Goal: Communication & Community: Participate in discussion

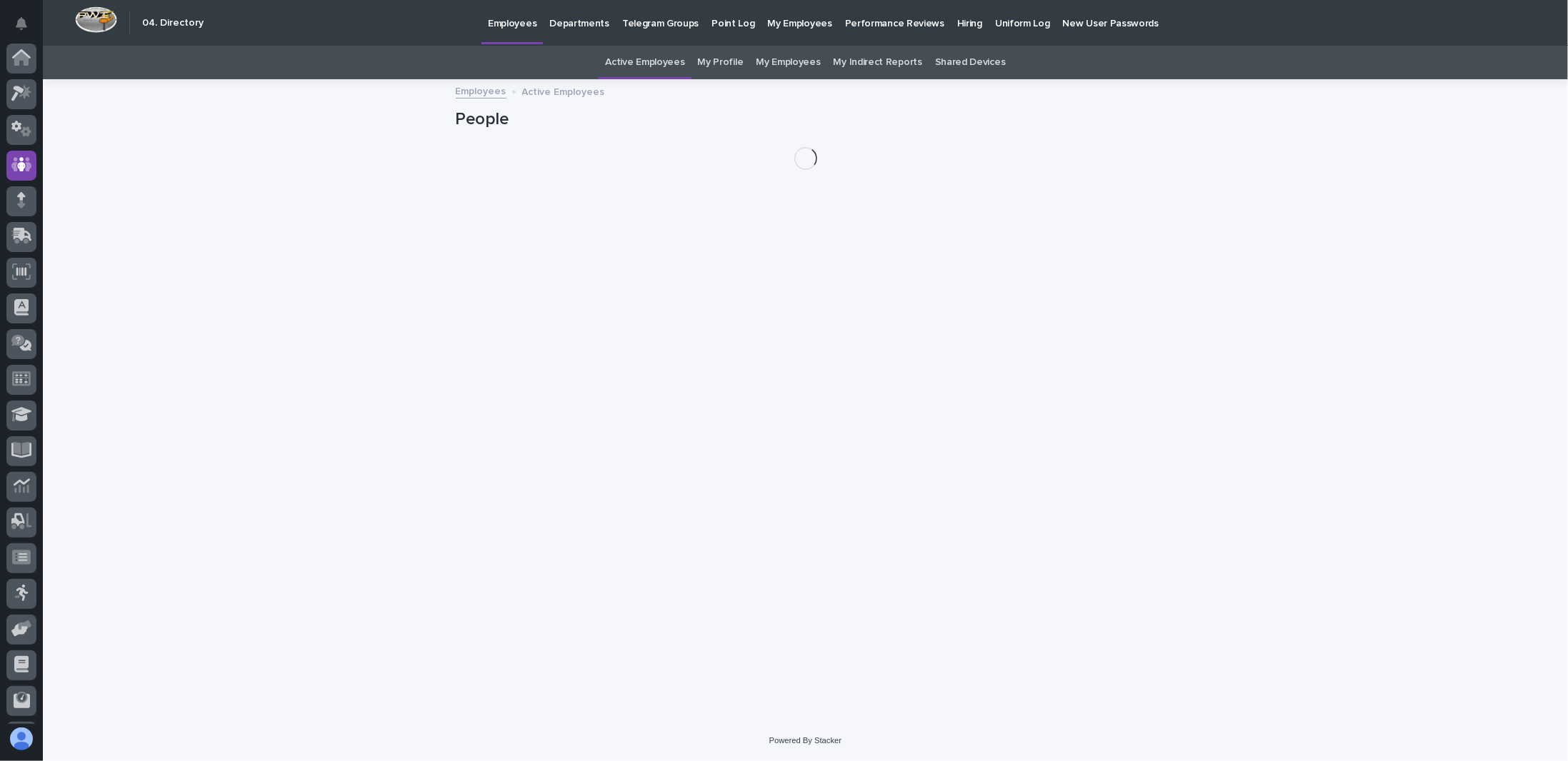
scroll to position [69, 0]
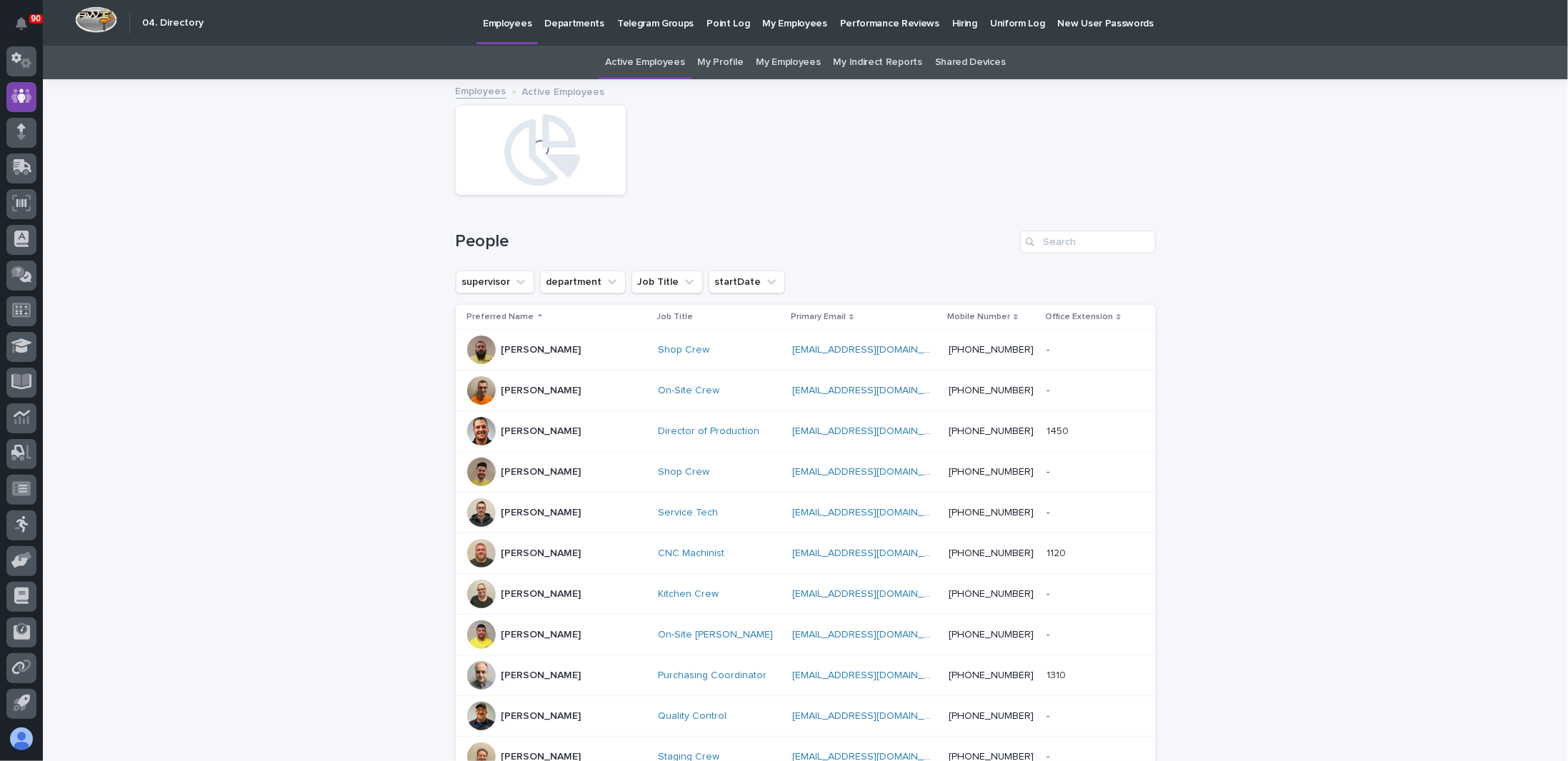
click at [952, 22] on p "Hiring" at bounding box center [965, 15] width 25 height 30
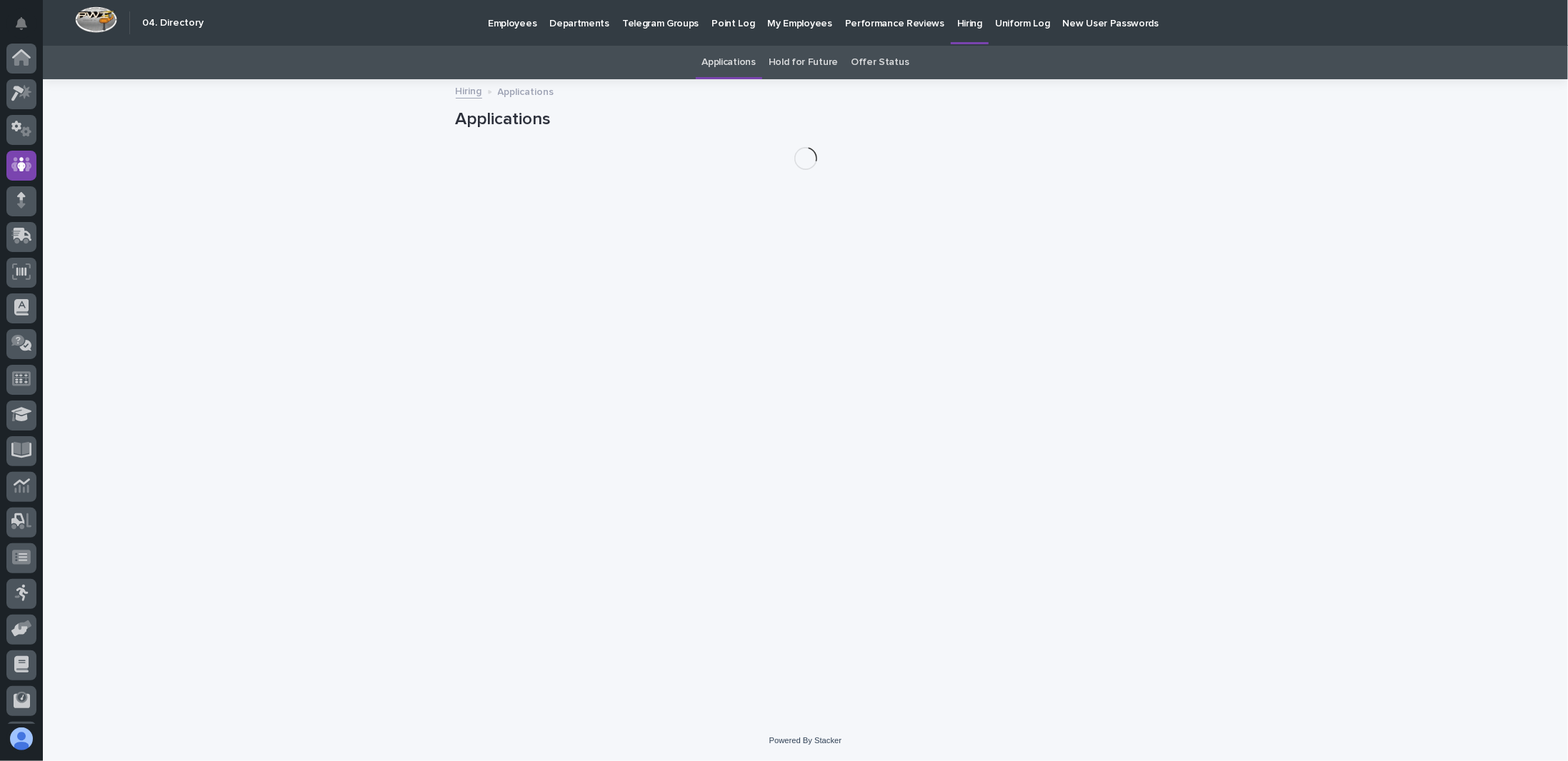
scroll to position [69, 0]
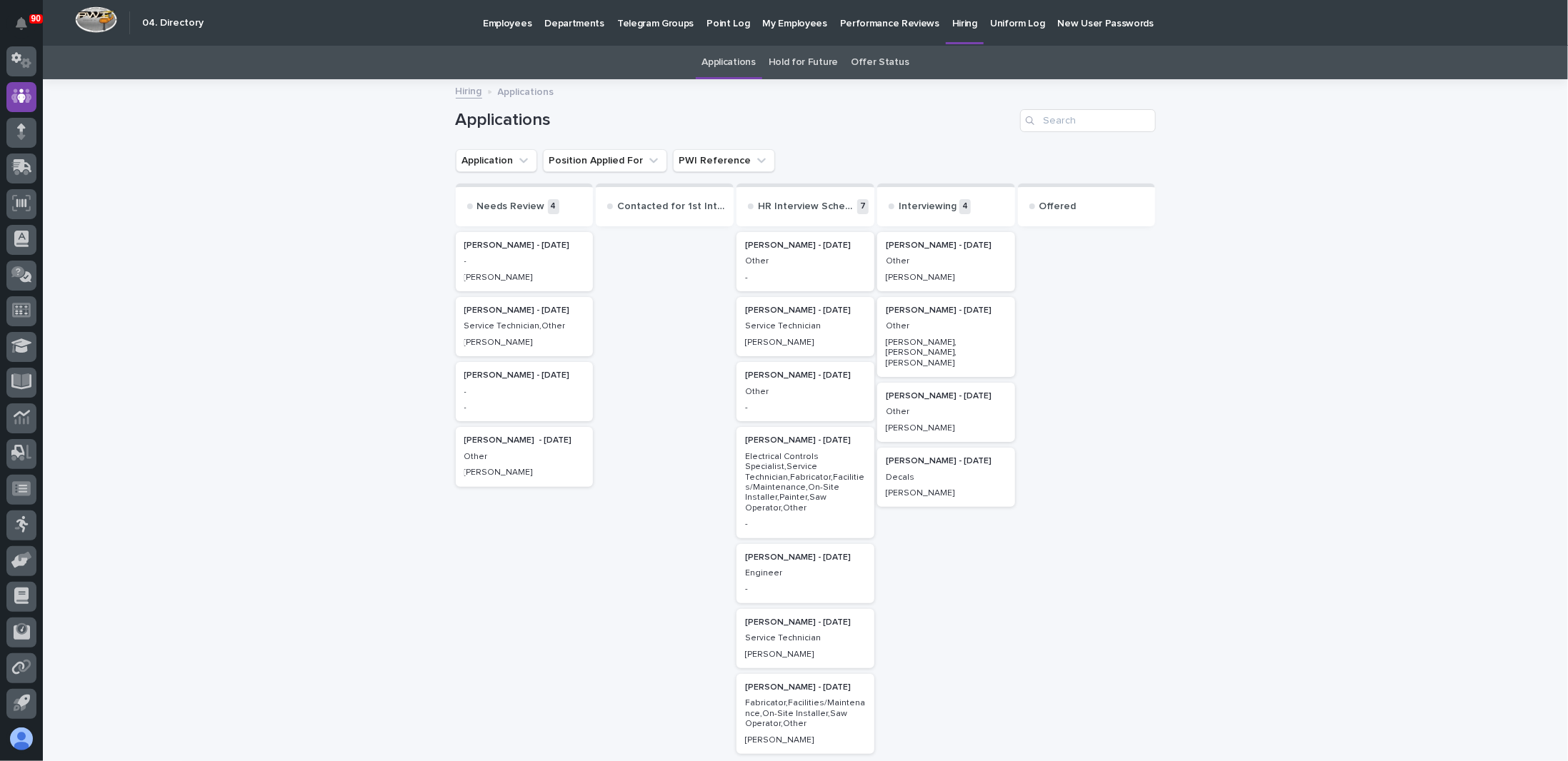
click at [921, 247] on p "Carlyle Helmuth - 08/06/25" at bounding box center [946, 246] width 121 height 10
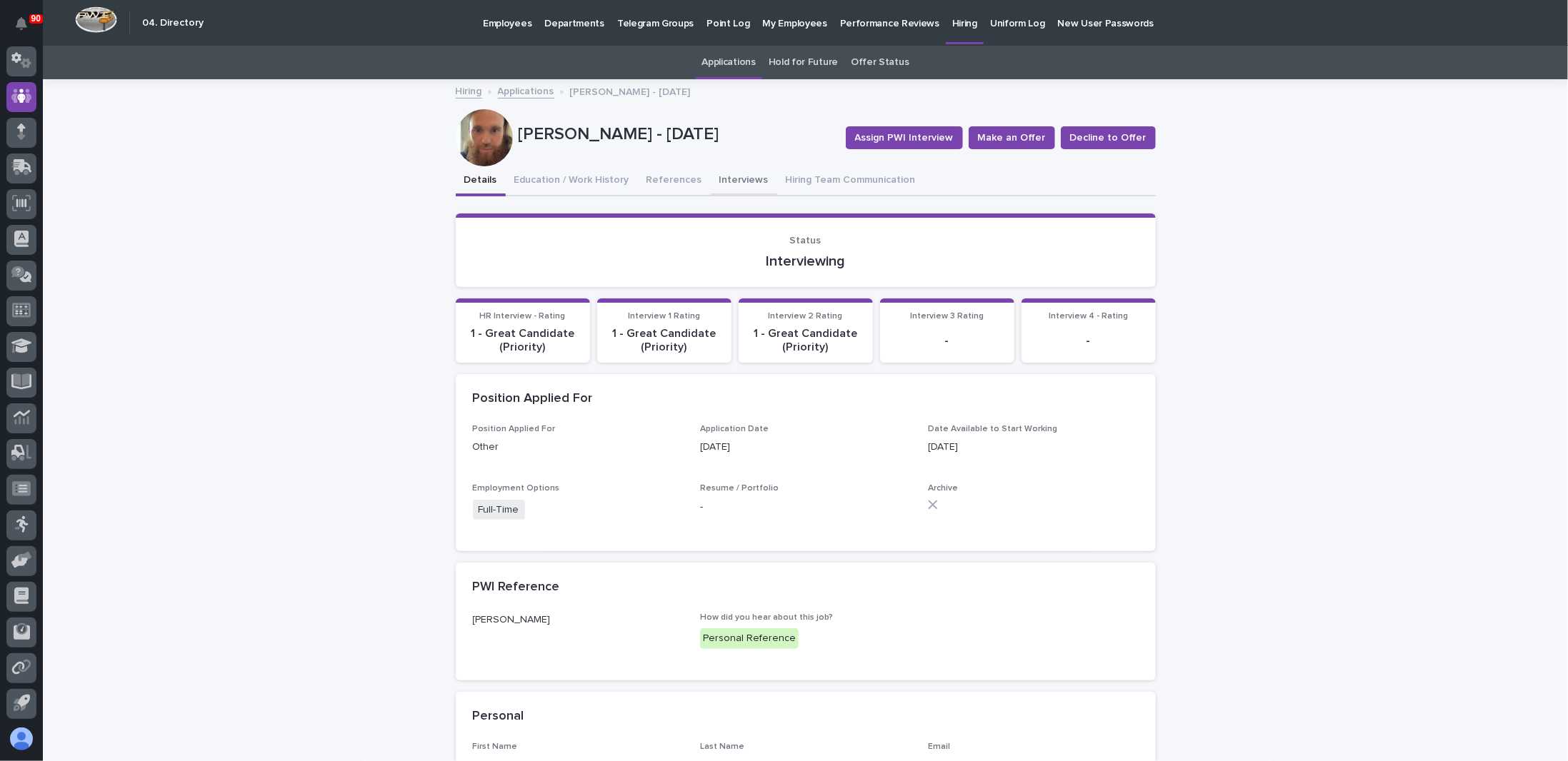
click at [723, 181] on button "Interviews" at bounding box center [743, 182] width 66 height 30
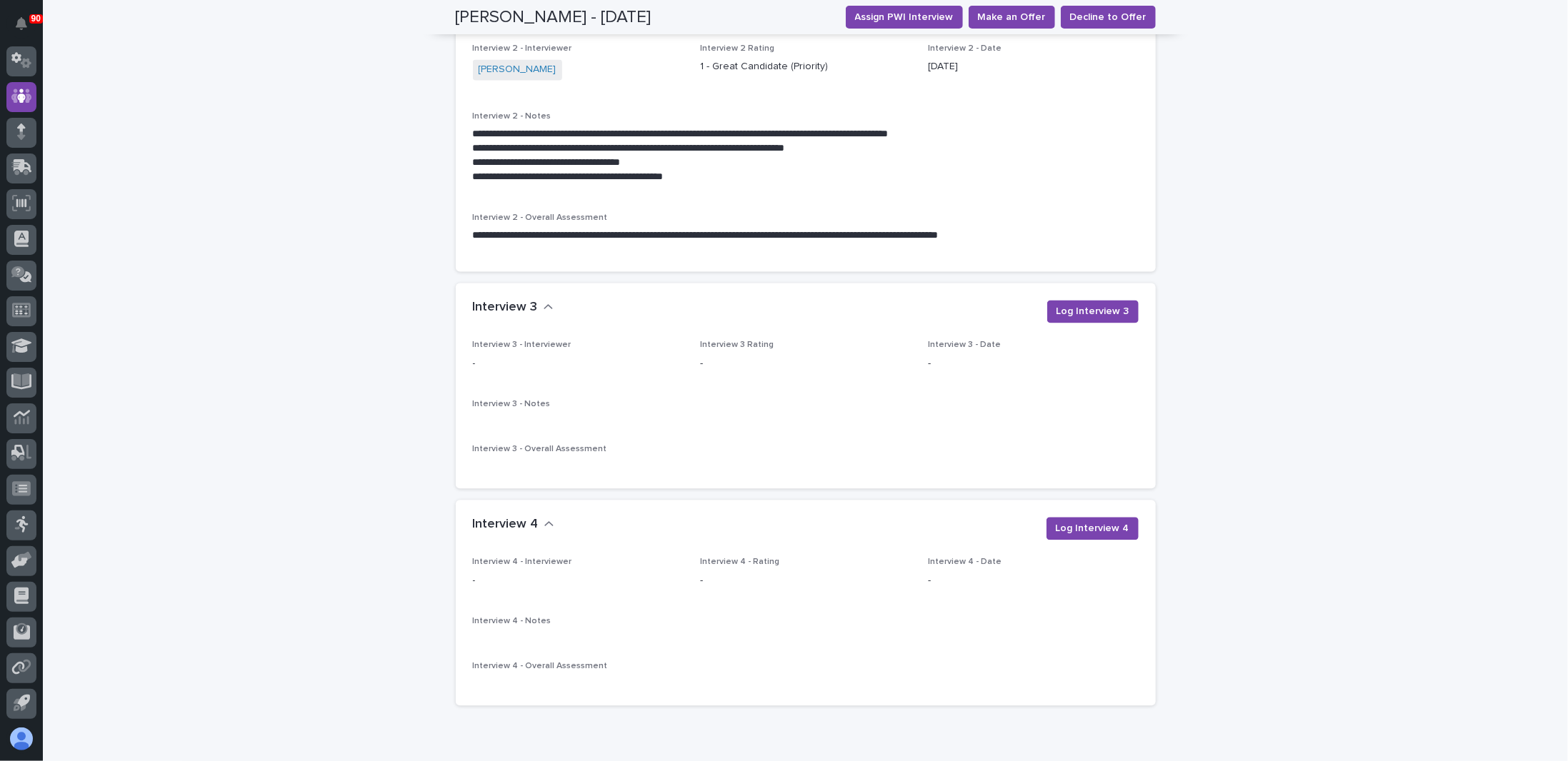
scroll to position [1857, 0]
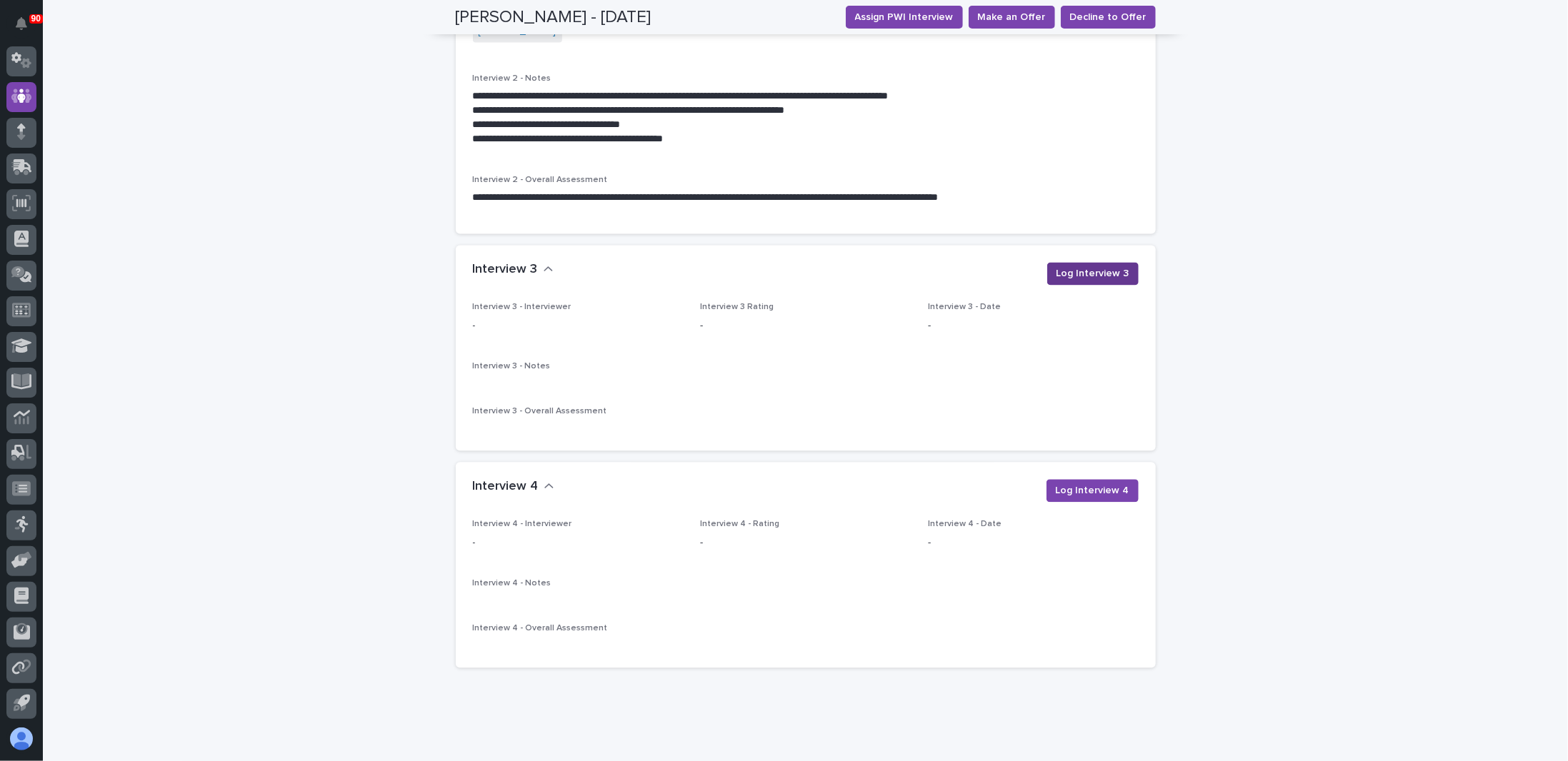
click at [1103, 267] on span "Log Interview 3" at bounding box center [1092, 273] width 73 height 14
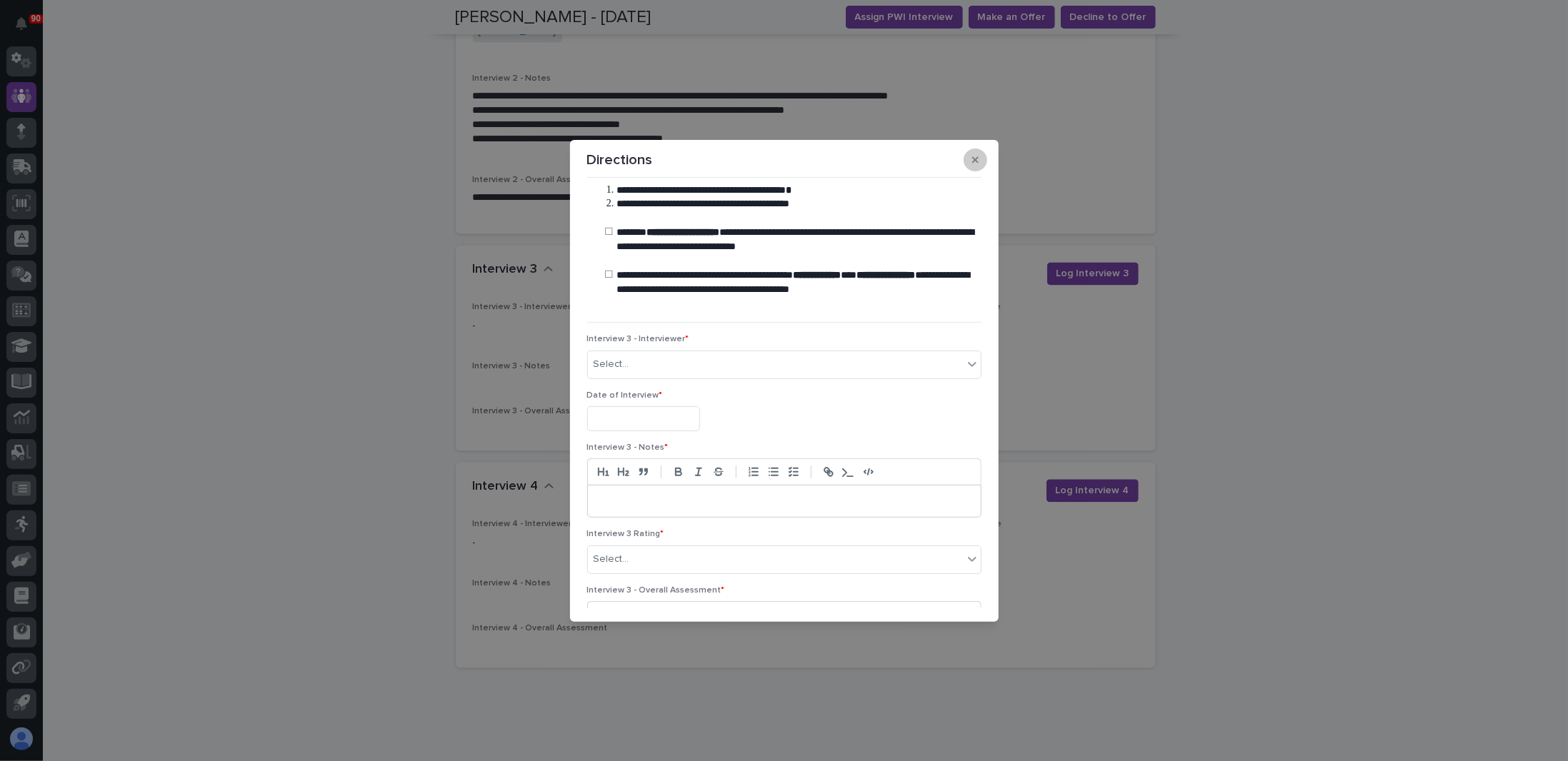
click at [975, 157] on icon "button" at bounding box center [975, 160] width 7 height 10
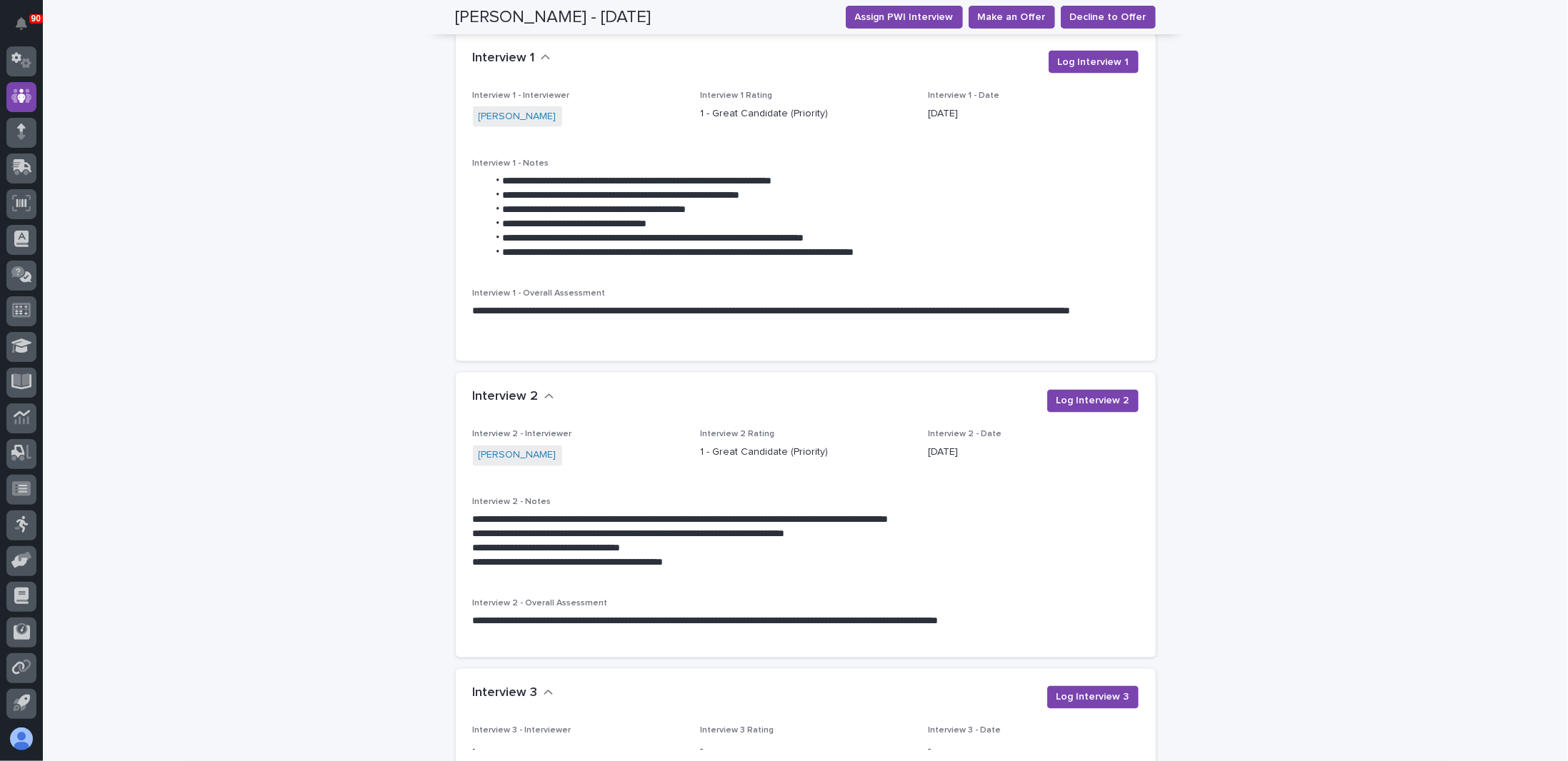
scroll to position [1642, 0]
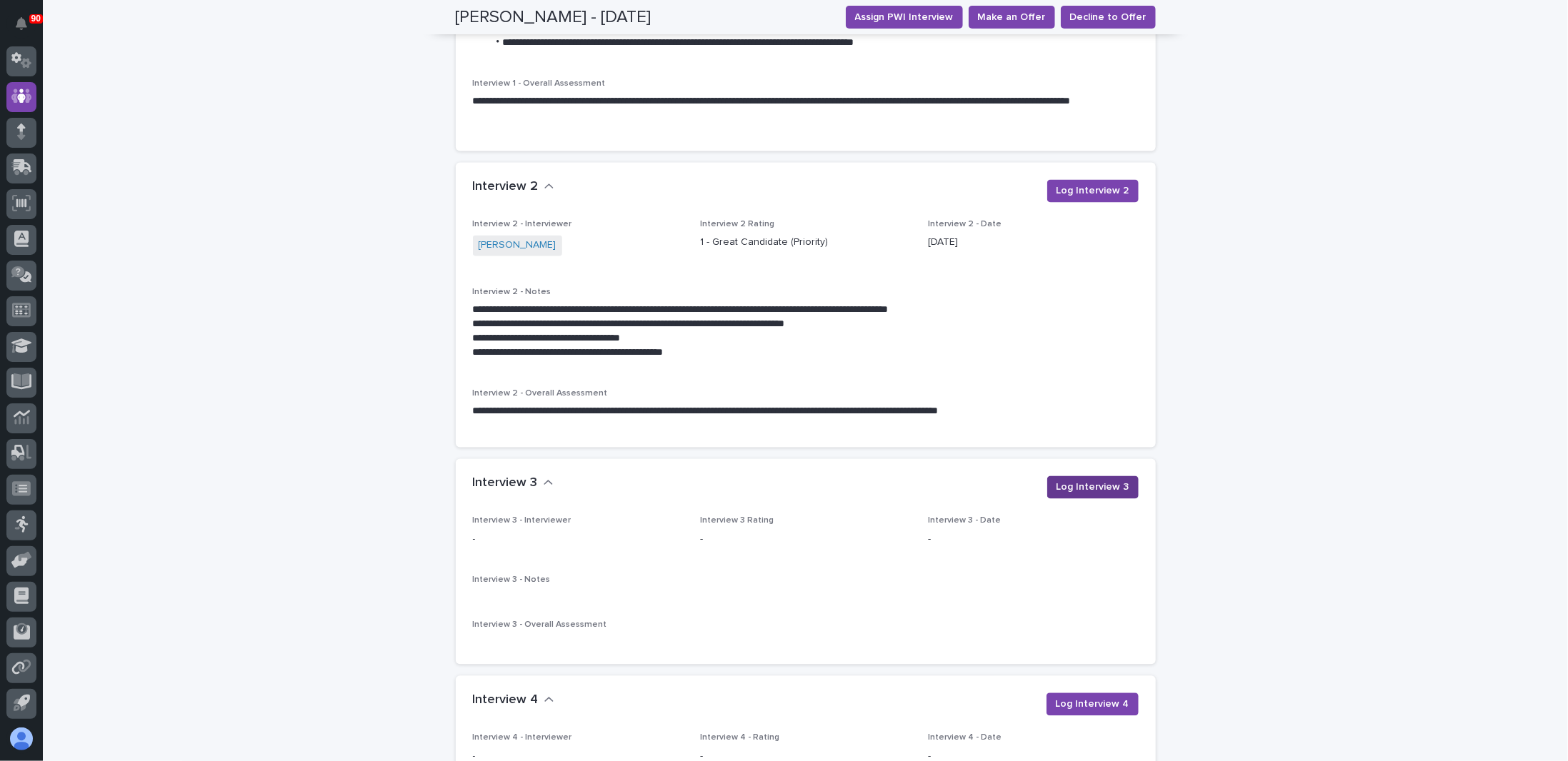
click at [1081, 480] on span "Log Interview 3" at bounding box center [1092, 487] width 73 height 14
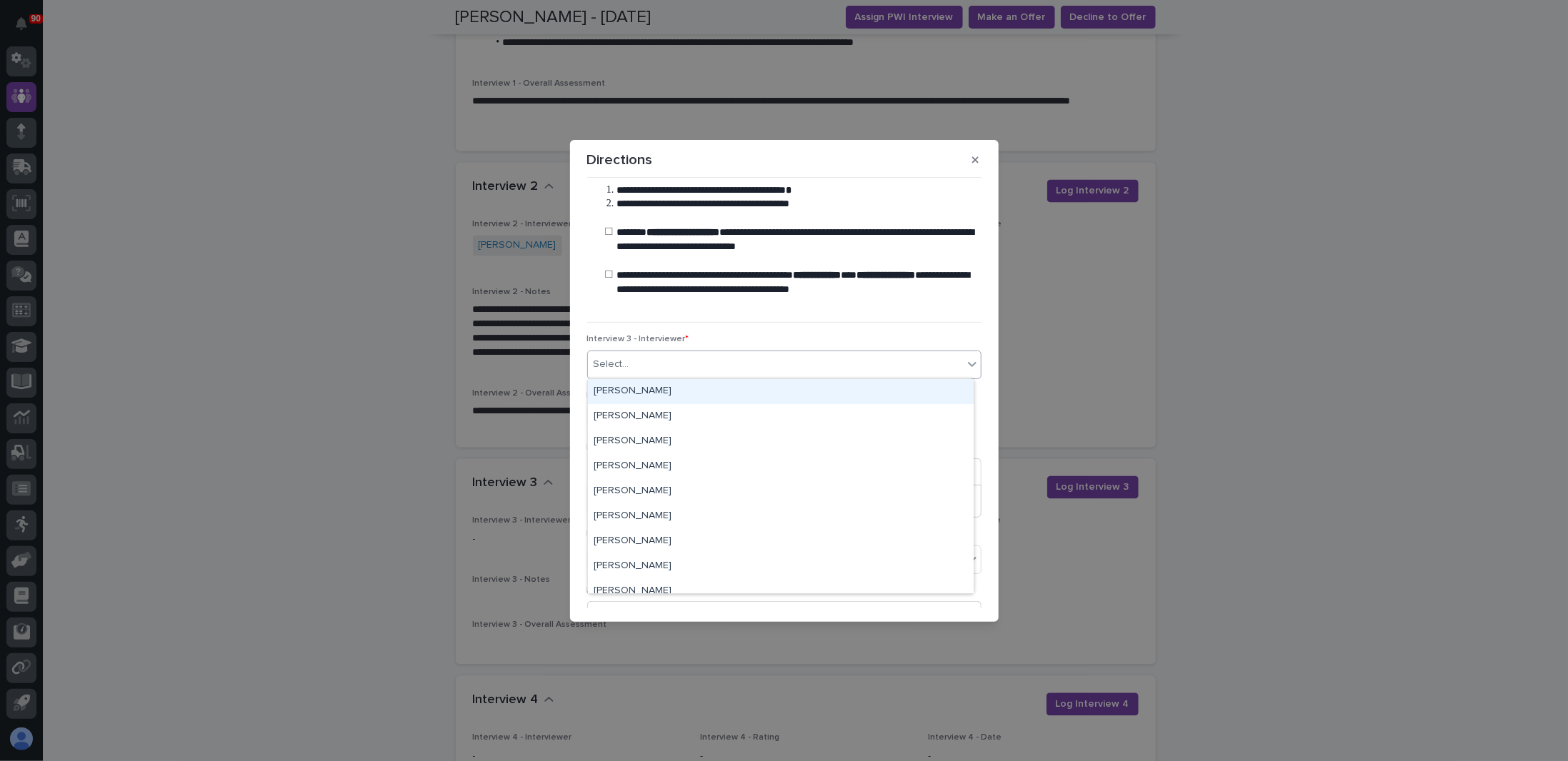
click at [667, 363] on div "Select..." at bounding box center [775, 364] width 375 height 24
type input "**"
click at [718, 400] on div "Ken Overmyer" at bounding box center [781, 391] width 386 height 25
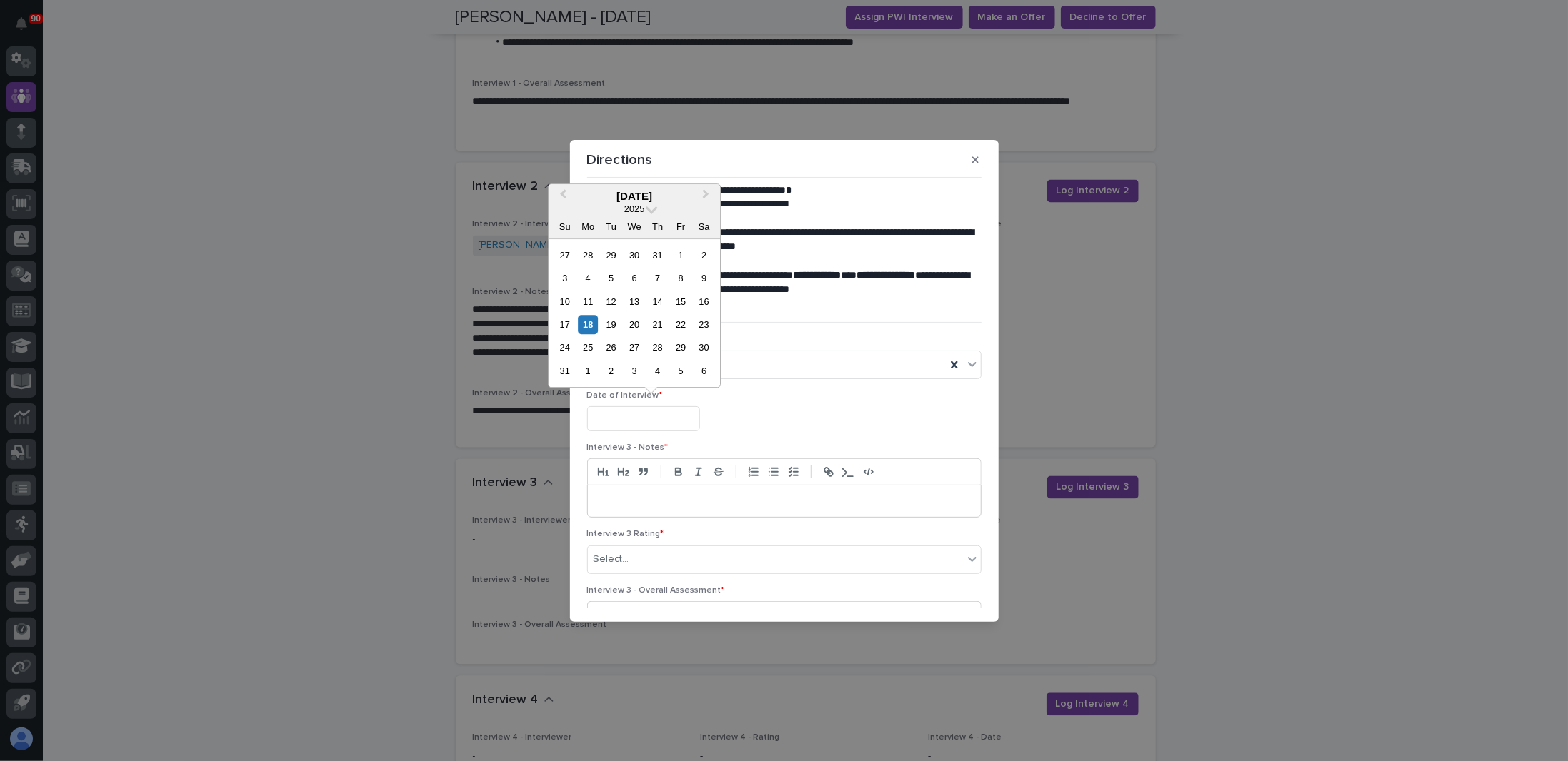
click at [650, 406] on input "text" at bounding box center [643, 419] width 113 height 25
click at [660, 302] on div "14" at bounding box center [657, 302] width 19 height 19
type input "**********"
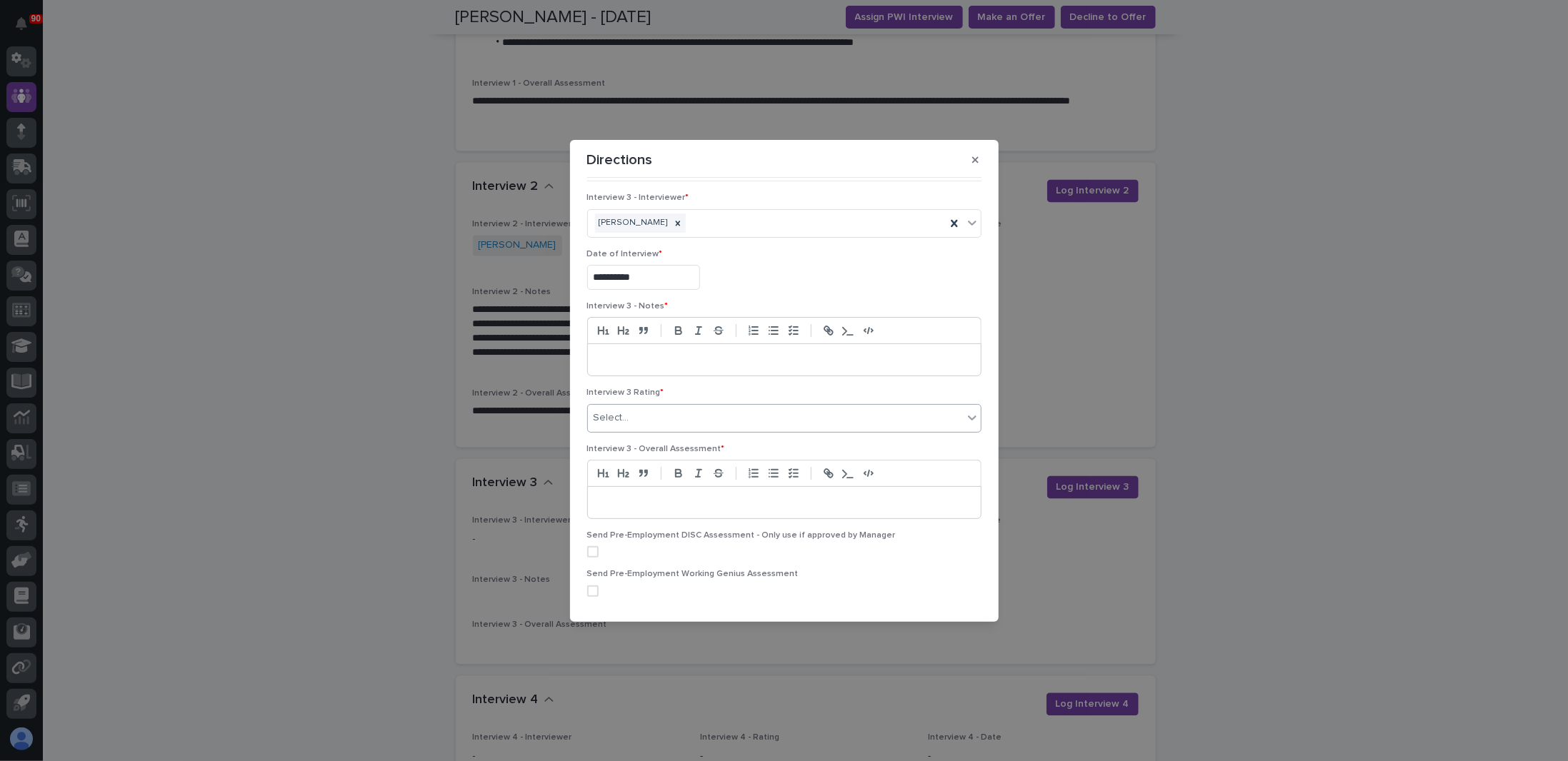
scroll to position [143, 0]
click at [636, 418] on div "Select..." at bounding box center [775, 416] width 375 height 24
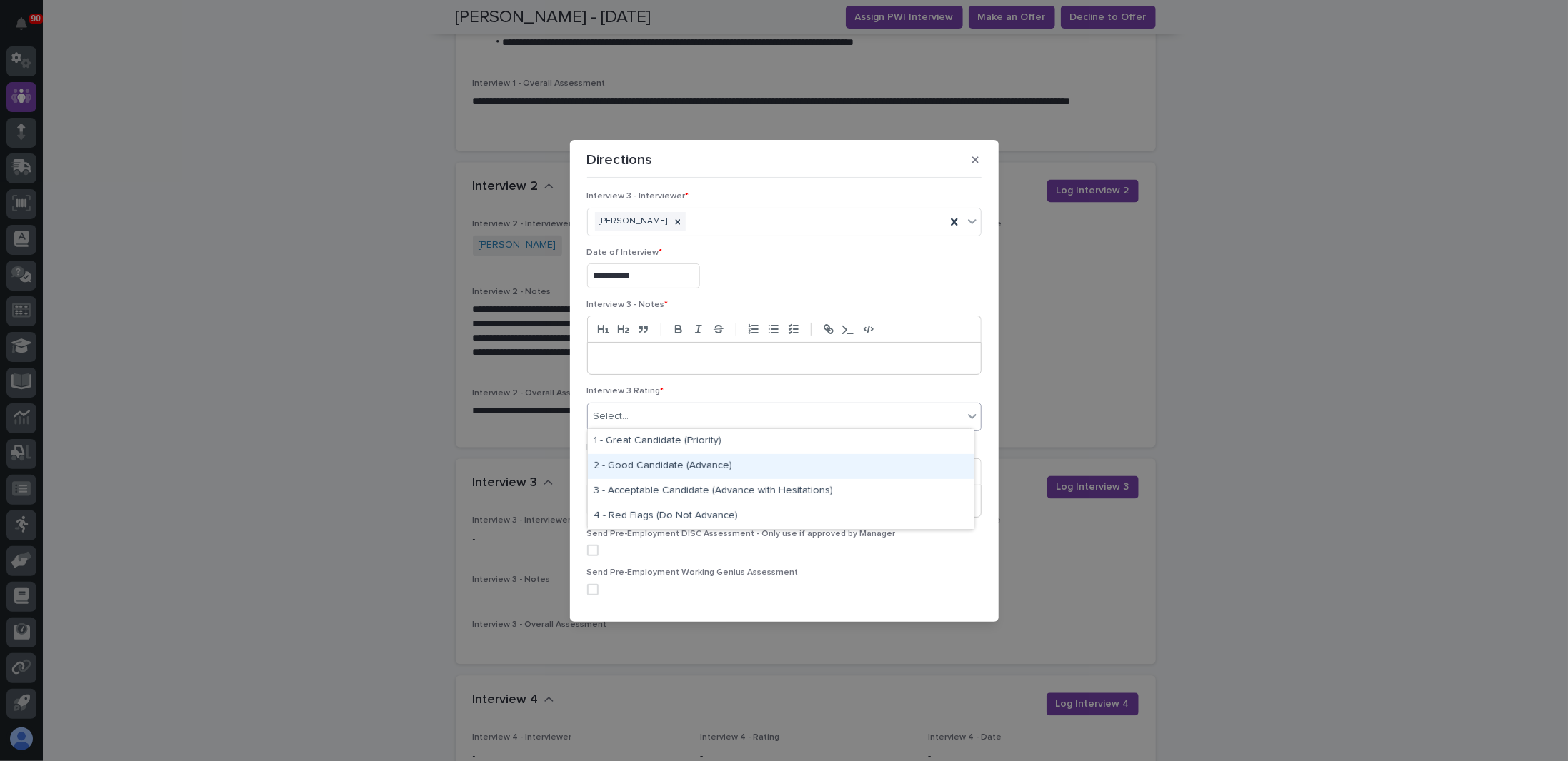
click at [670, 468] on div "2 - Good Candidate (Advance)" at bounding box center [781, 466] width 386 height 25
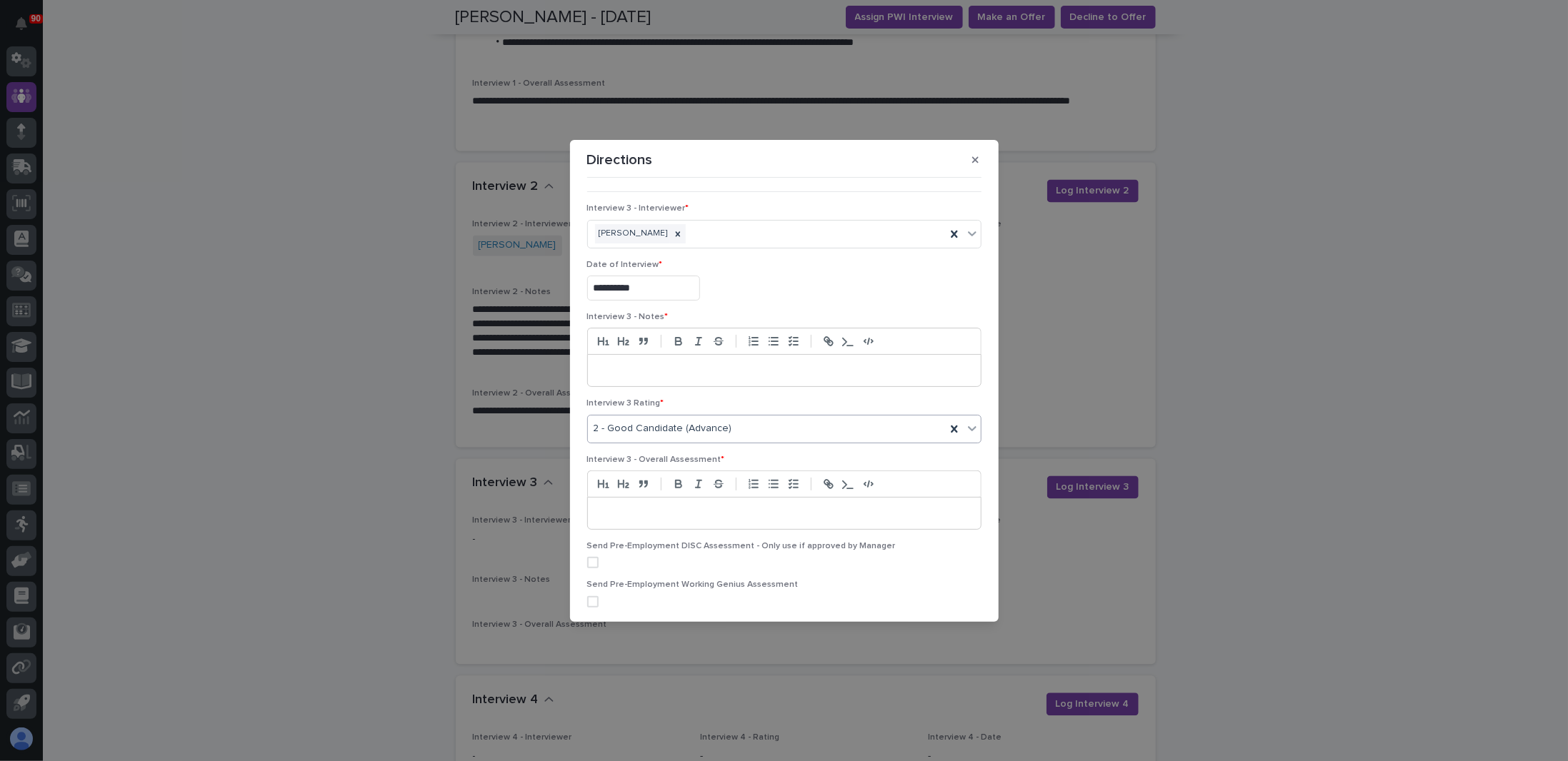
scroll to position [112, 0]
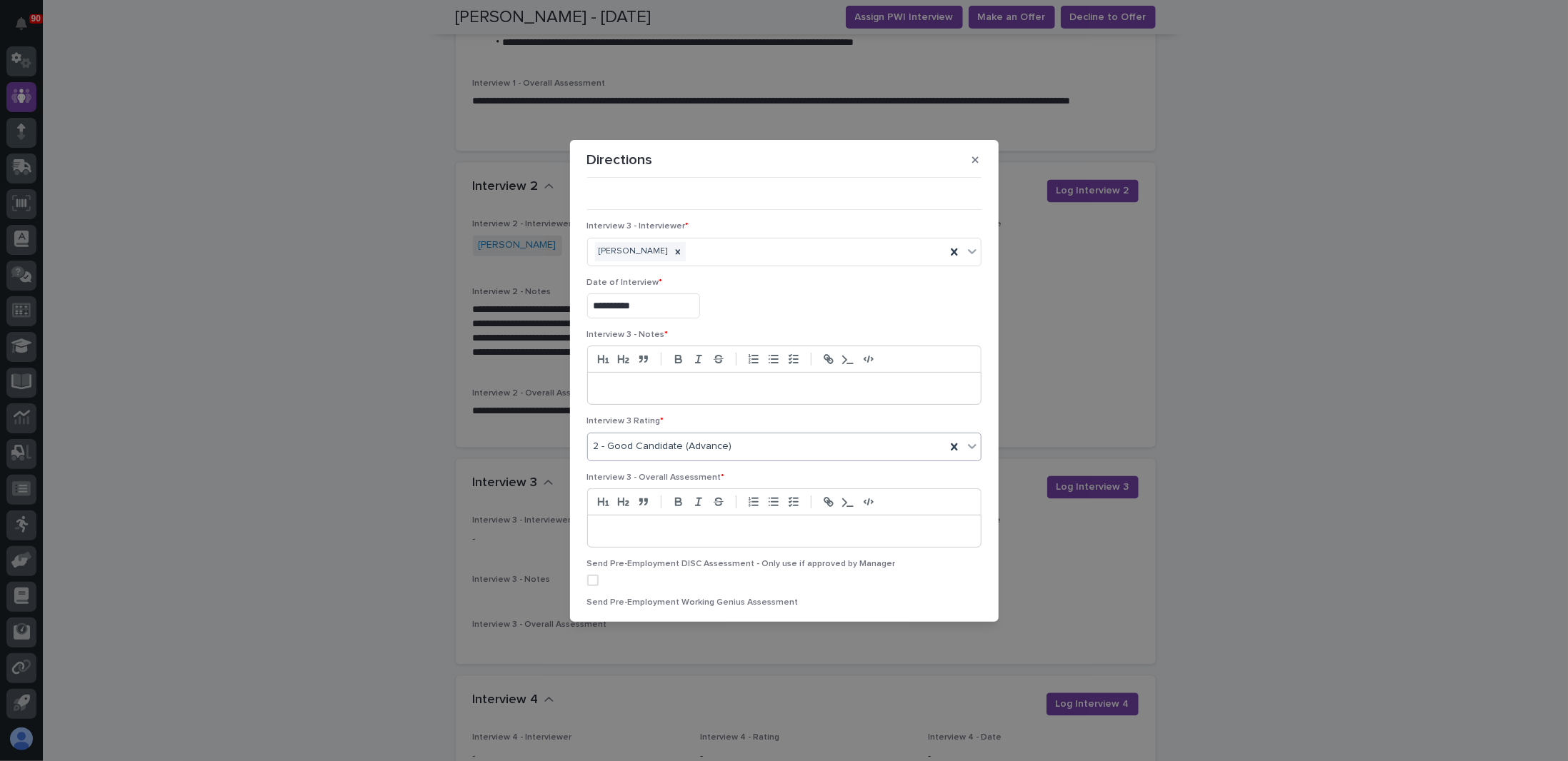
click at [623, 385] on p at bounding box center [784, 388] width 372 height 14
click at [832, 389] on p "**********" at bounding box center [781, 388] width 365 height 14
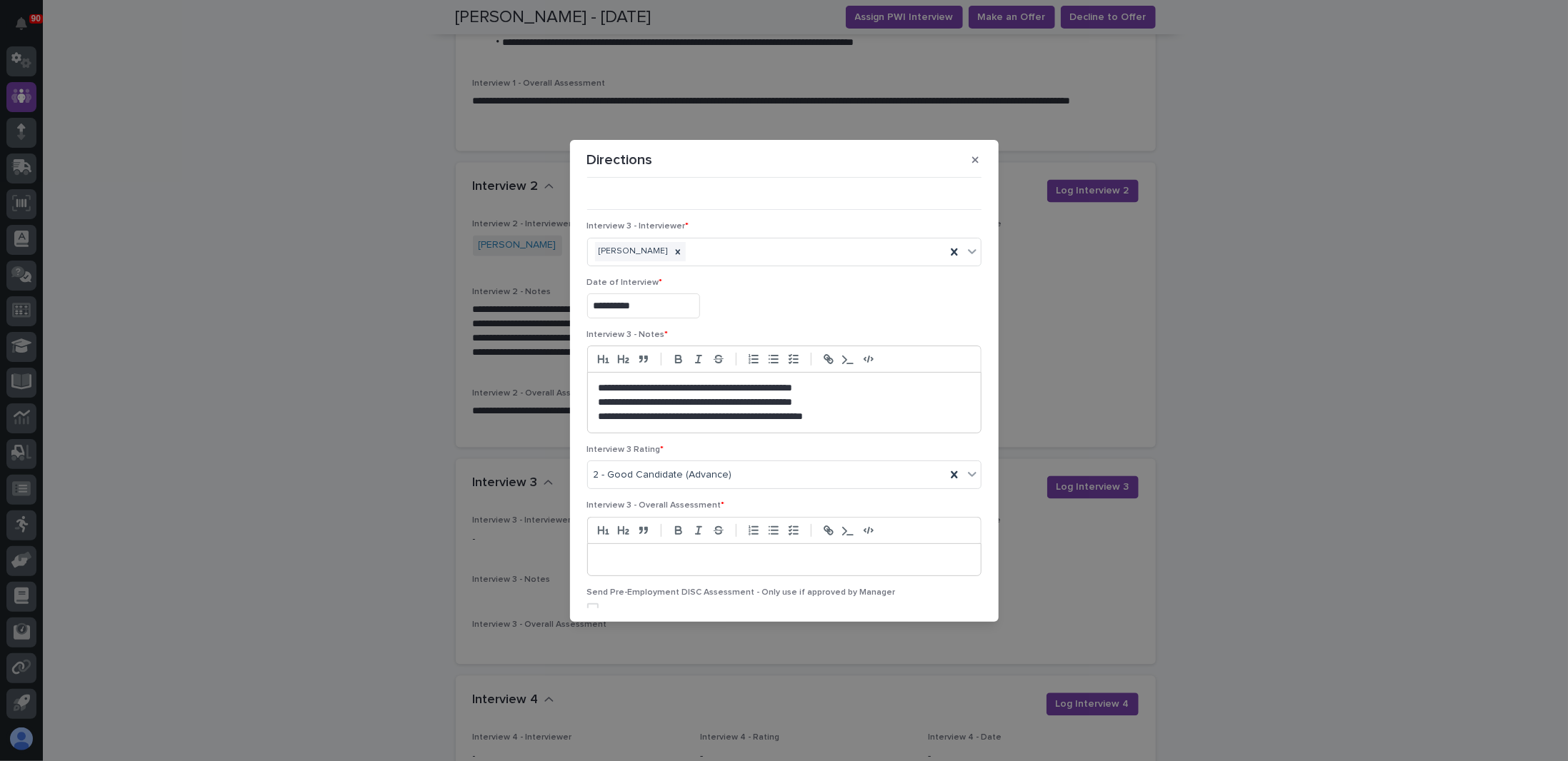
click at [850, 417] on p "**********" at bounding box center [781, 416] width 365 height 14
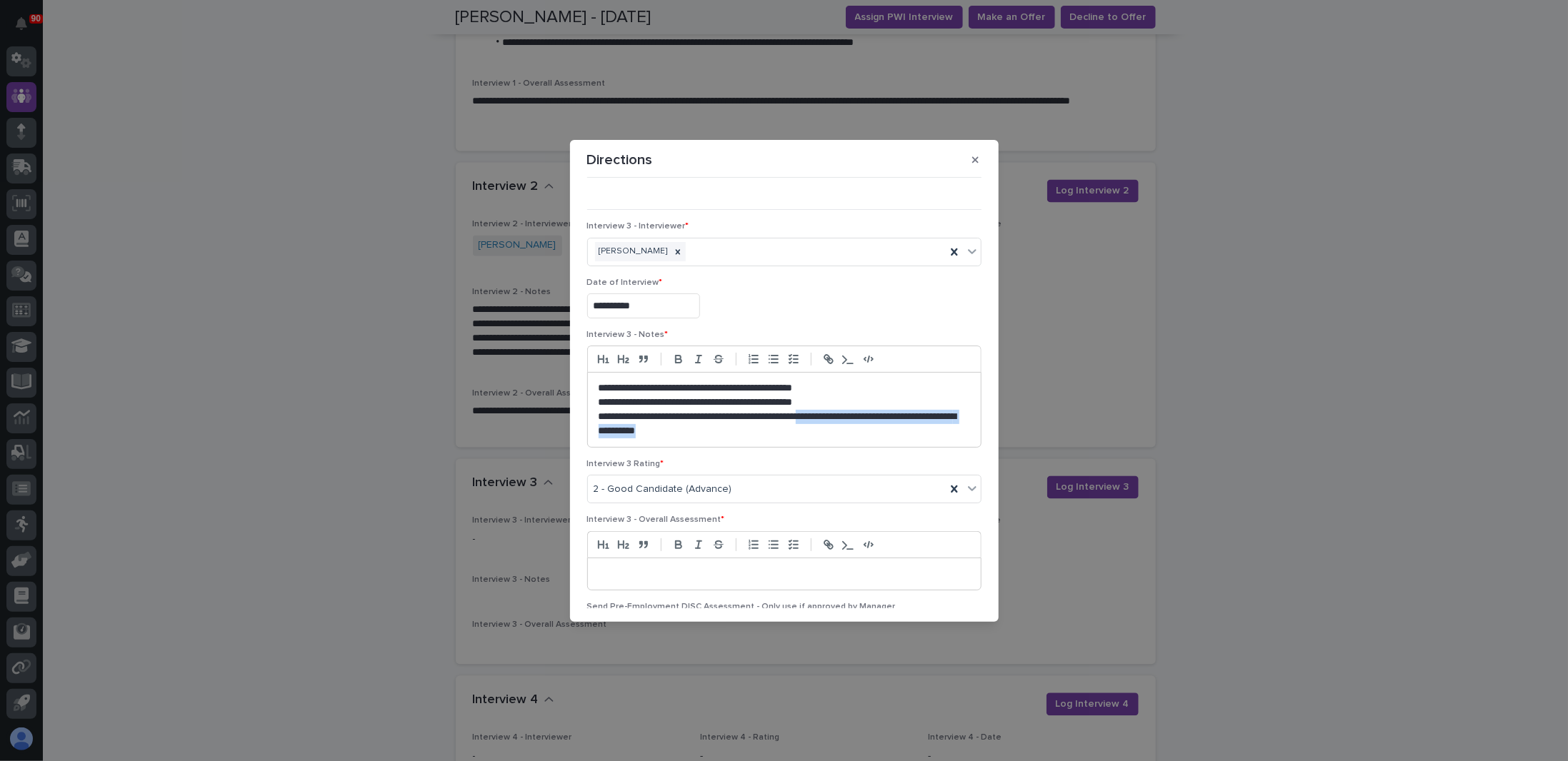
drag, startPoint x: 845, startPoint y: 415, endPoint x: 912, endPoint y: 456, distance: 78.5
click at [912, 456] on div "**********" at bounding box center [784, 394] width 394 height 130
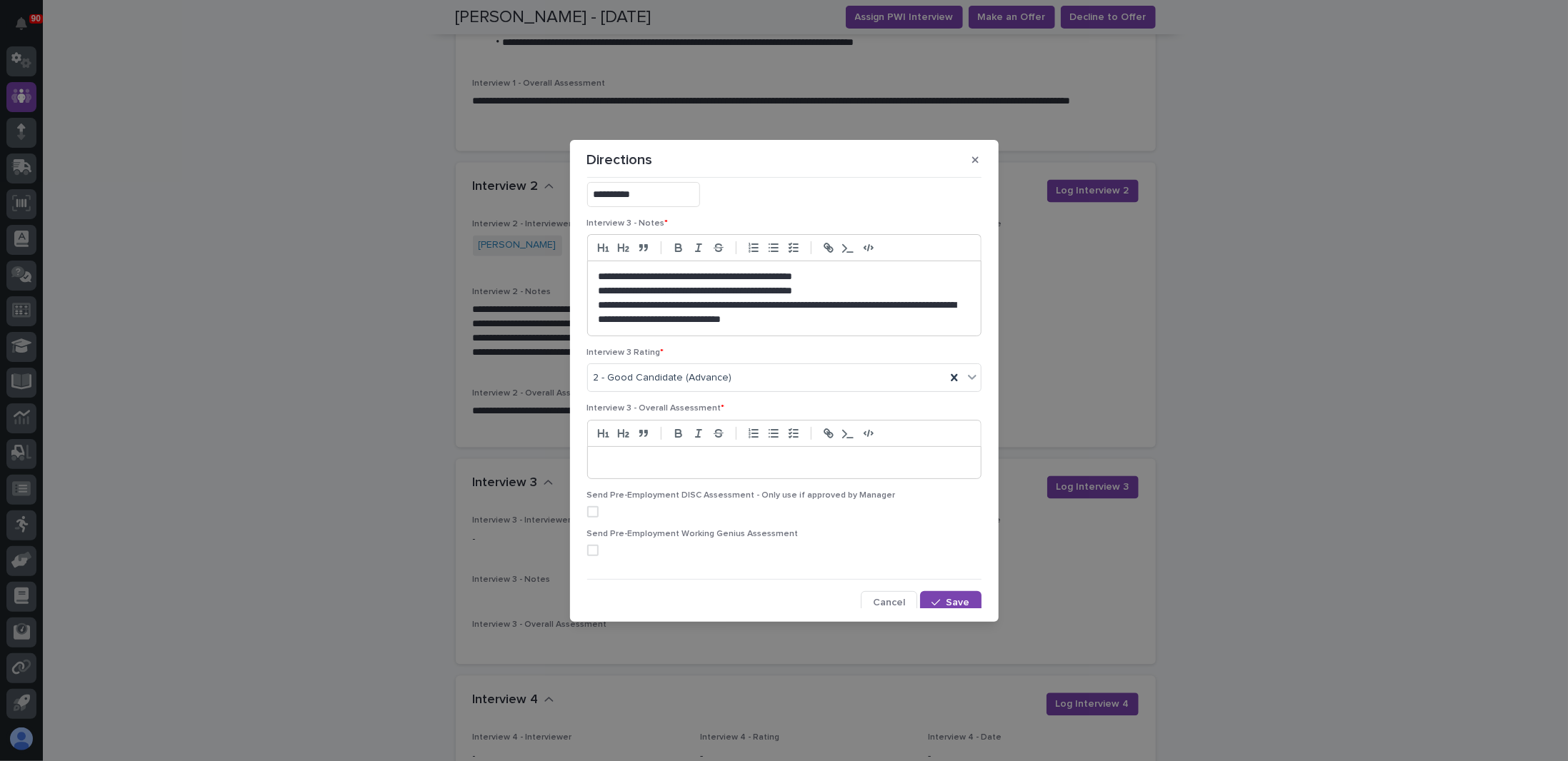
scroll to position [226, 0]
click at [645, 458] on p at bounding box center [784, 460] width 372 height 14
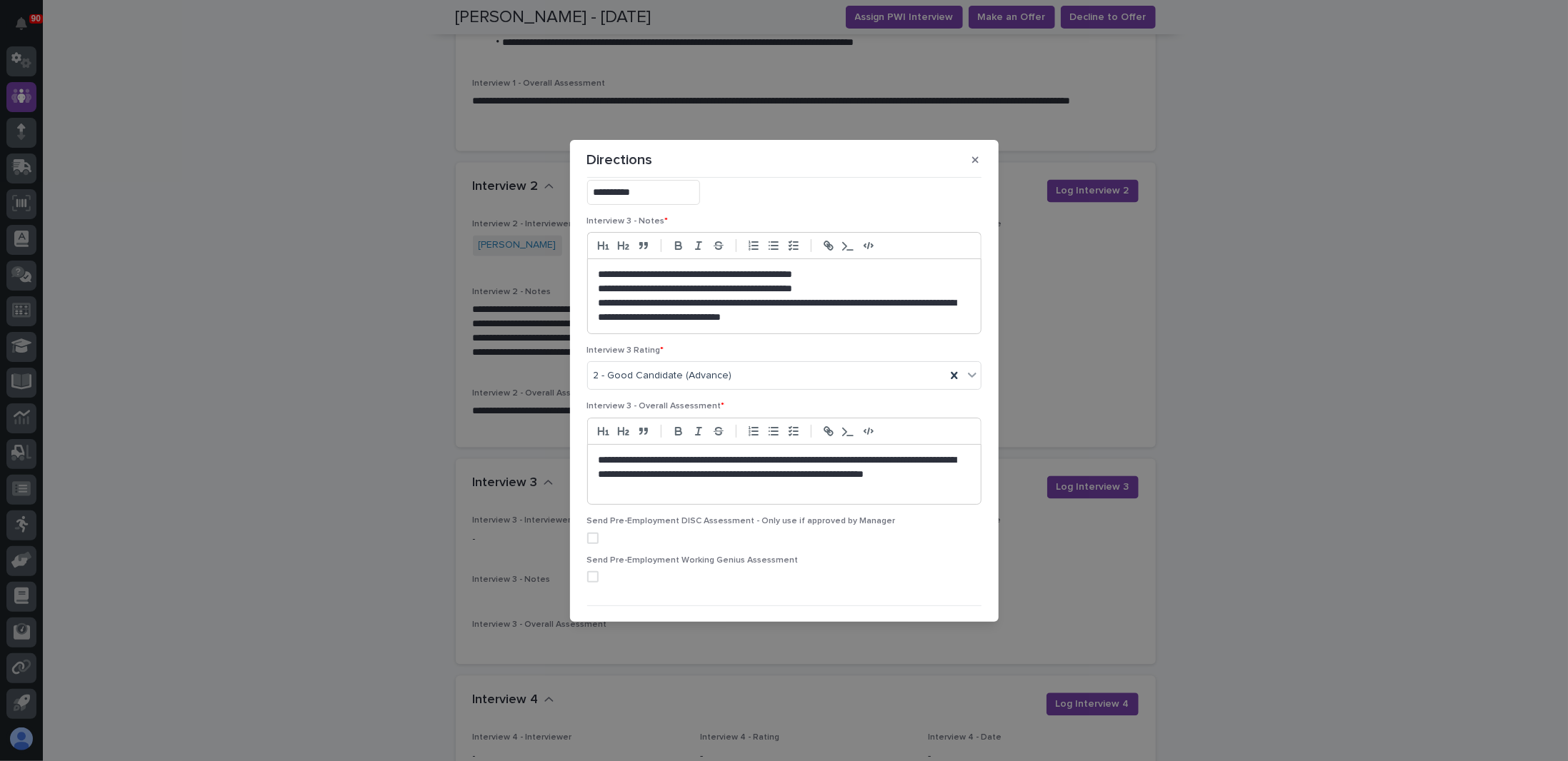
drag, startPoint x: 629, startPoint y: 487, endPoint x: 829, endPoint y: 489, distance: 200.0
click at [829, 489] on p "**********" at bounding box center [781, 475] width 365 height 43
drag, startPoint x: 655, startPoint y: 486, endPoint x: 593, endPoint y: 492, distance: 62.3
click at [593, 492] on div "**********" at bounding box center [784, 475] width 392 height 60
click at [758, 459] on p "**********" at bounding box center [781, 475] width 365 height 43
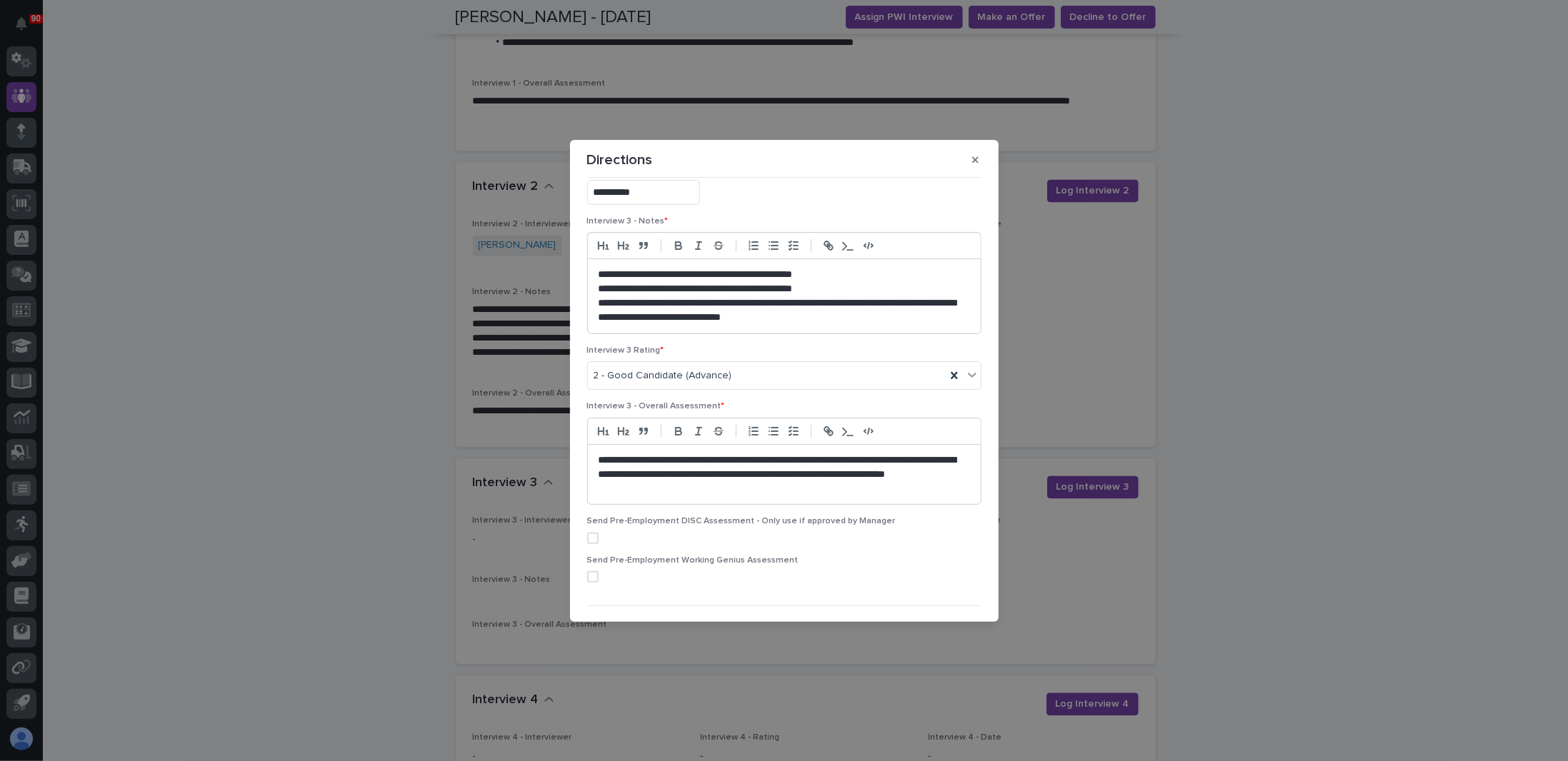
click at [677, 489] on p "**********" at bounding box center [781, 475] width 365 height 43
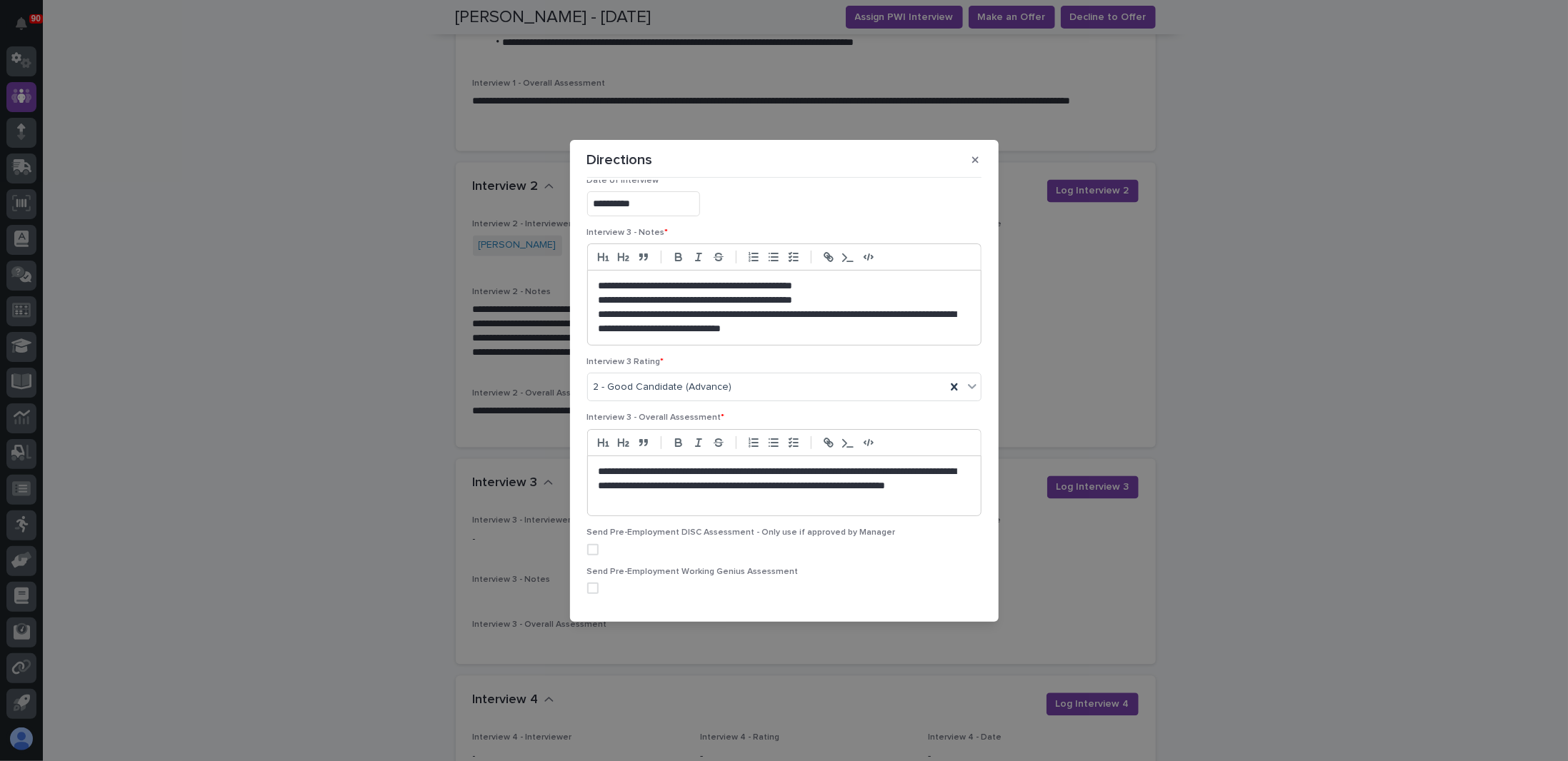
scroll to position [255, 0]
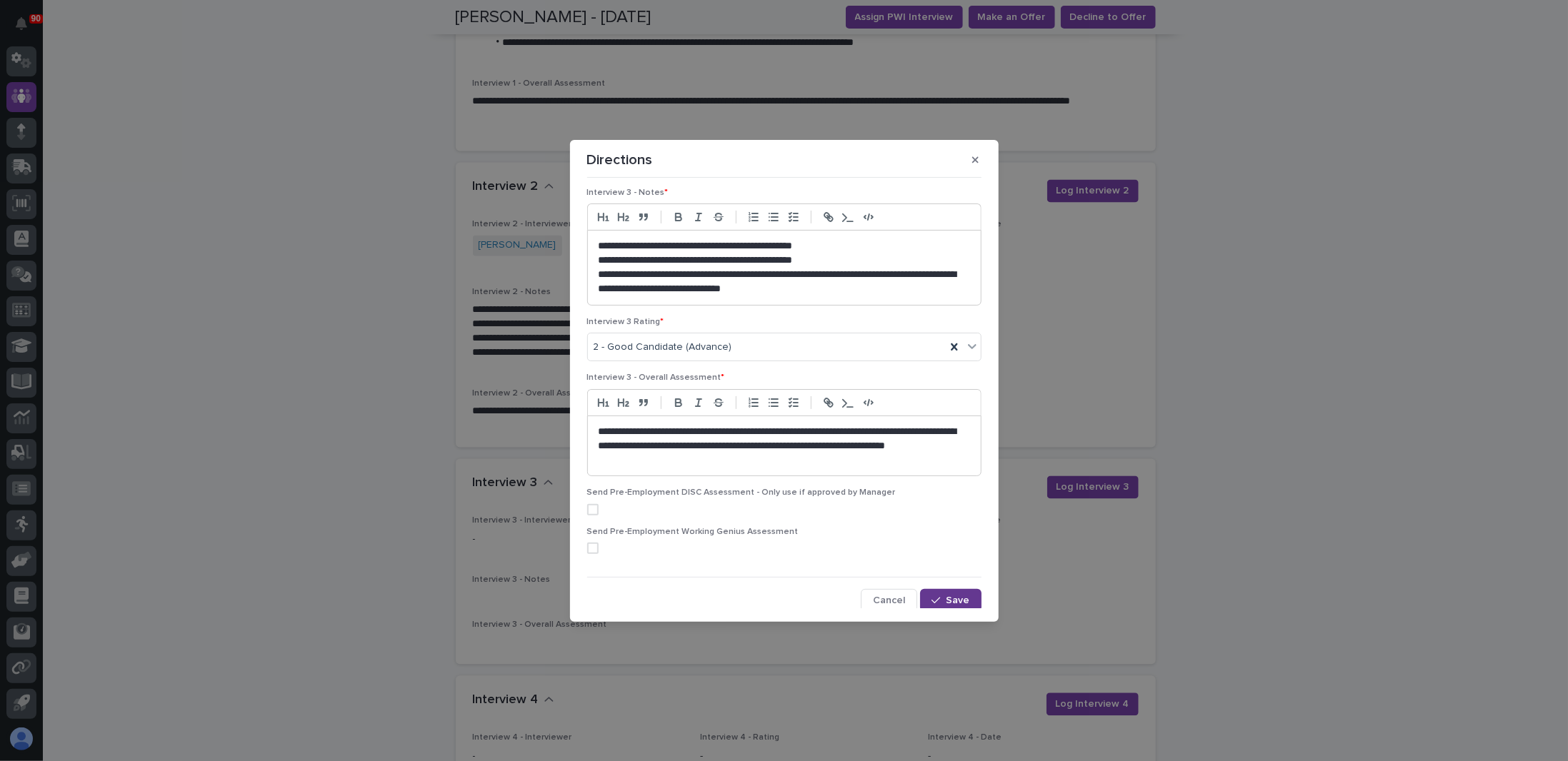
click at [947, 597] on span "Save" at bounding box center [958, 600] width 24 height 10
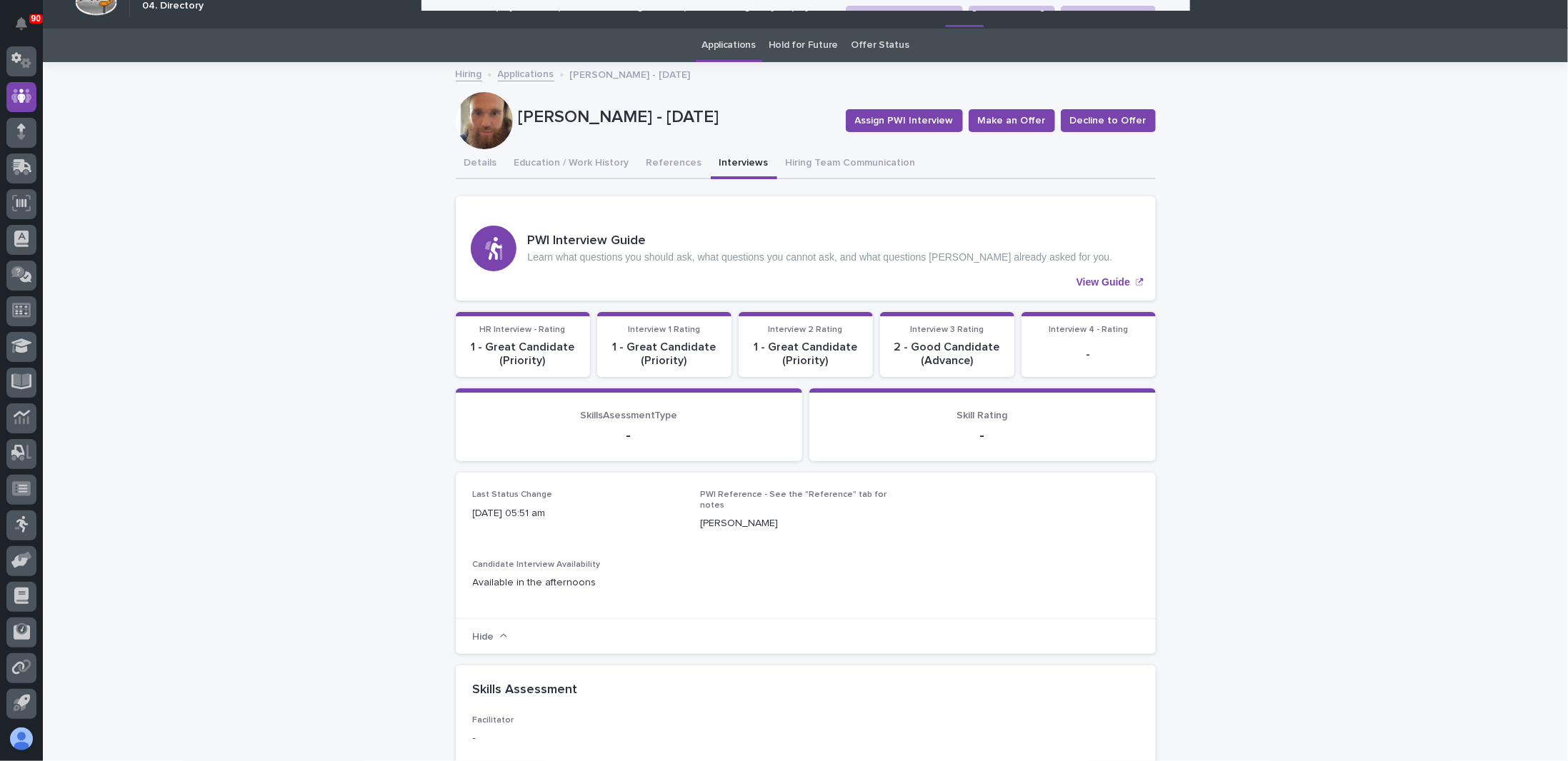
scroll to position [0, 0]
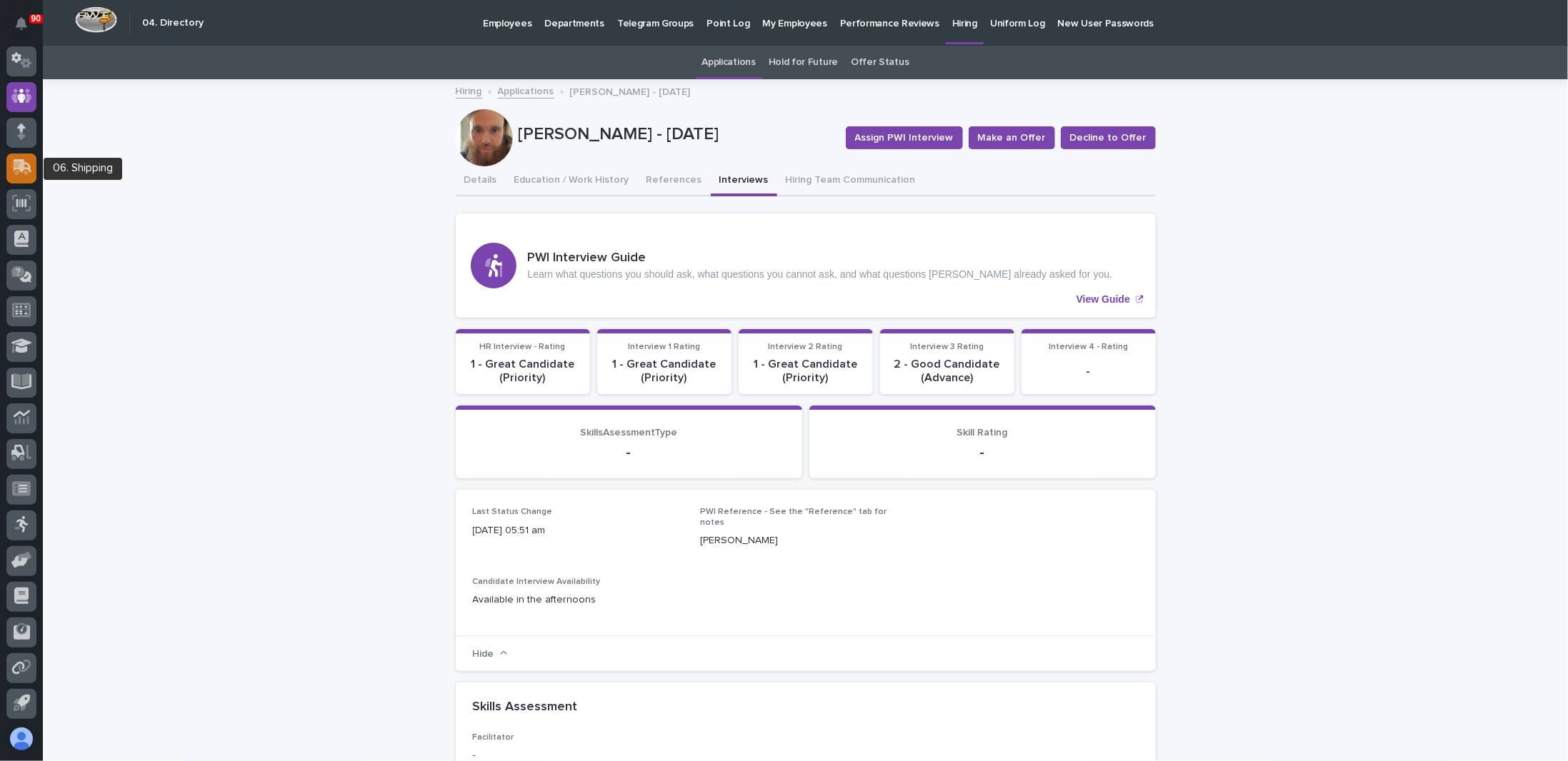
click at [19, 164] on icon at bounding box center [20, 168] width 17 height 13
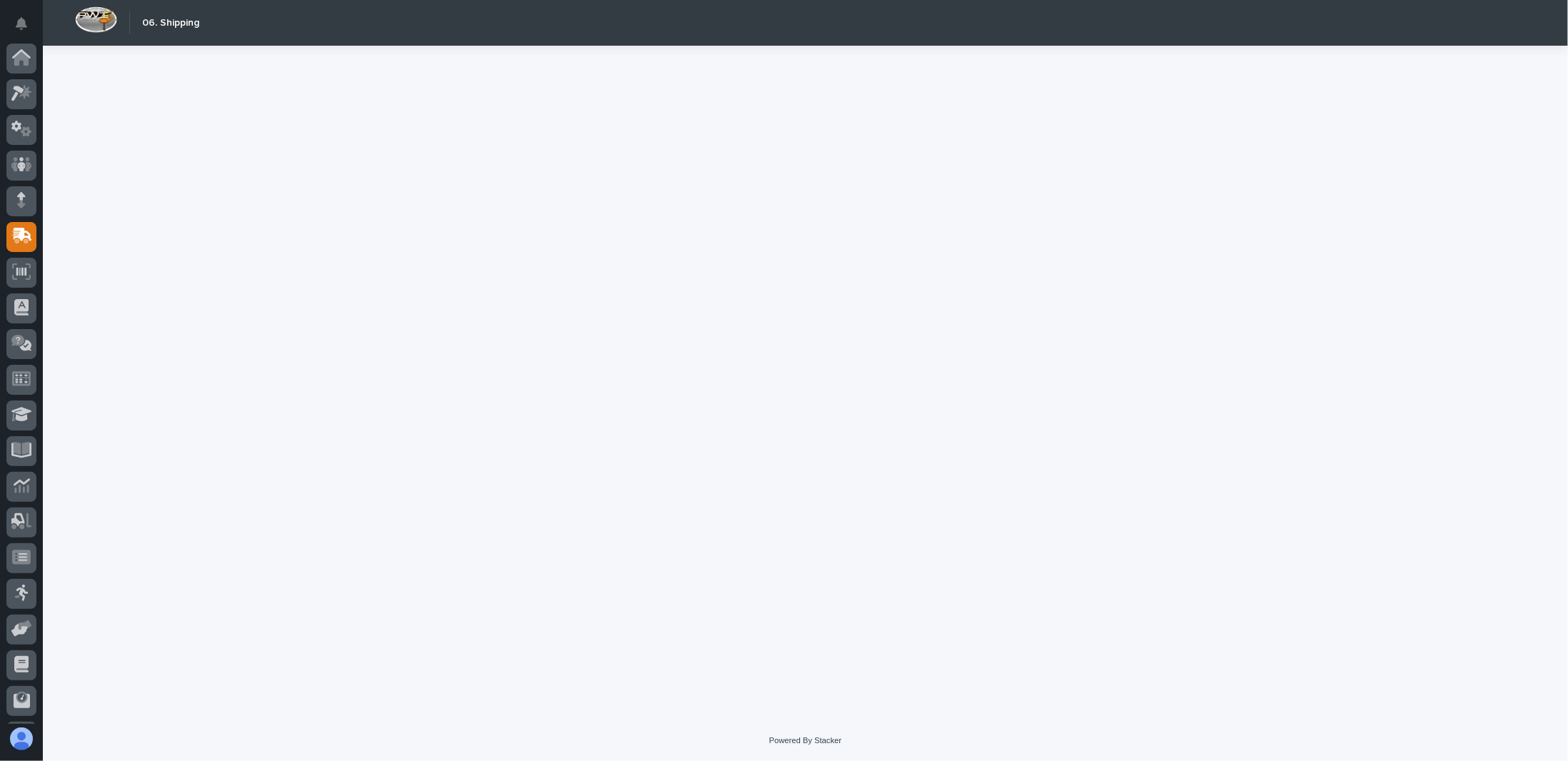
scroll to position [69, 0]
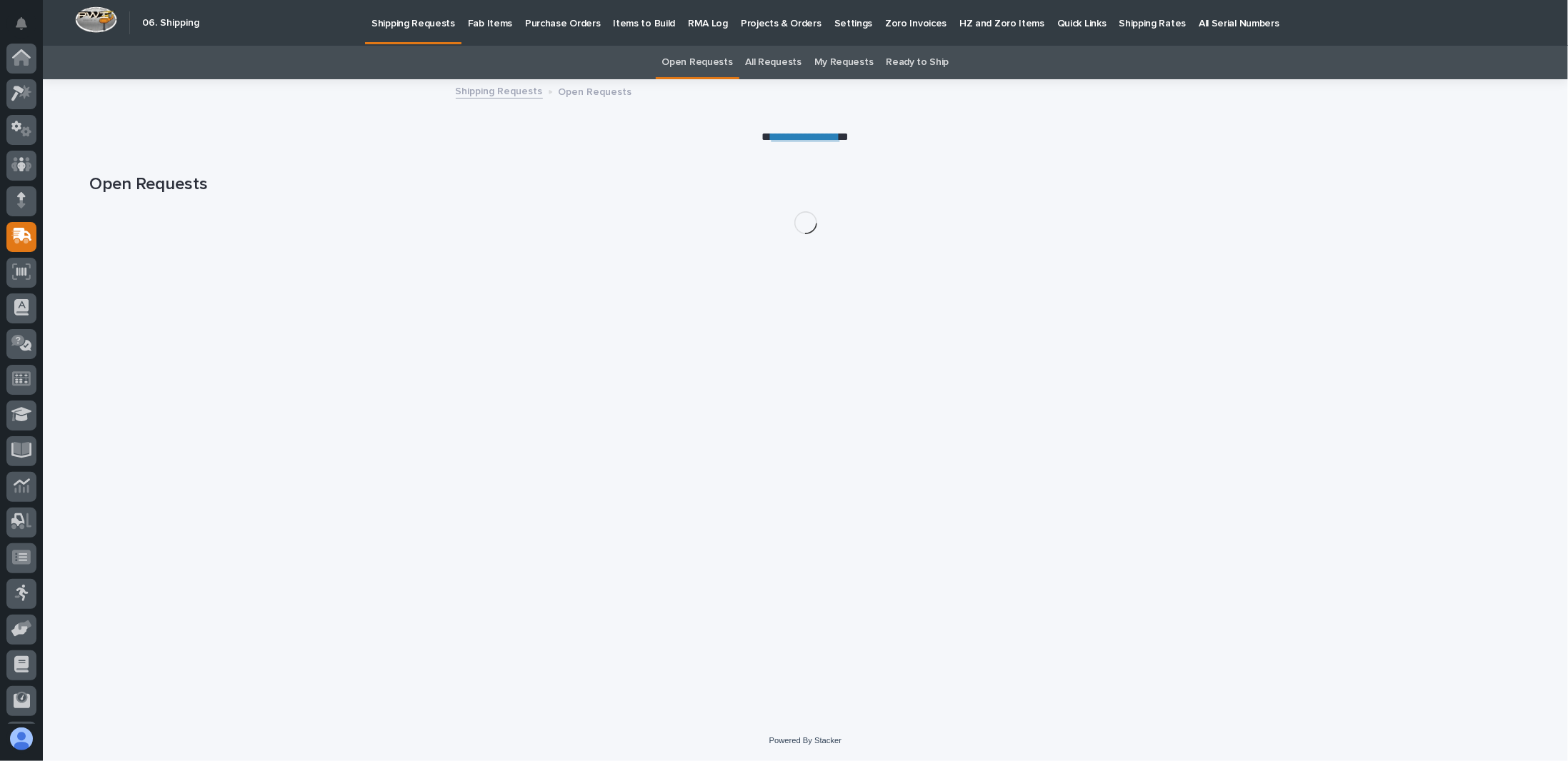
scroll to position [69, 0]
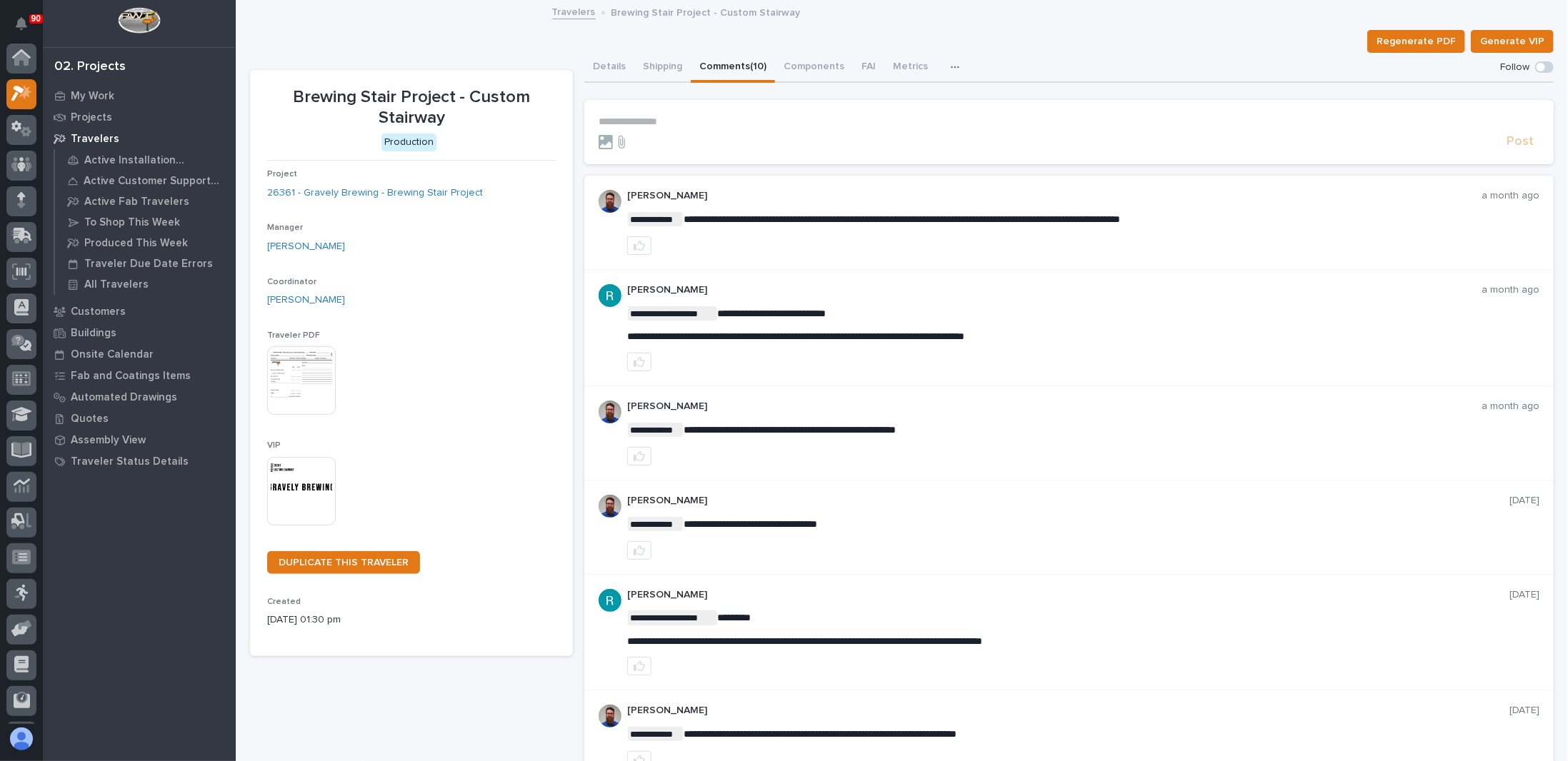
scroll to position [36, 0]
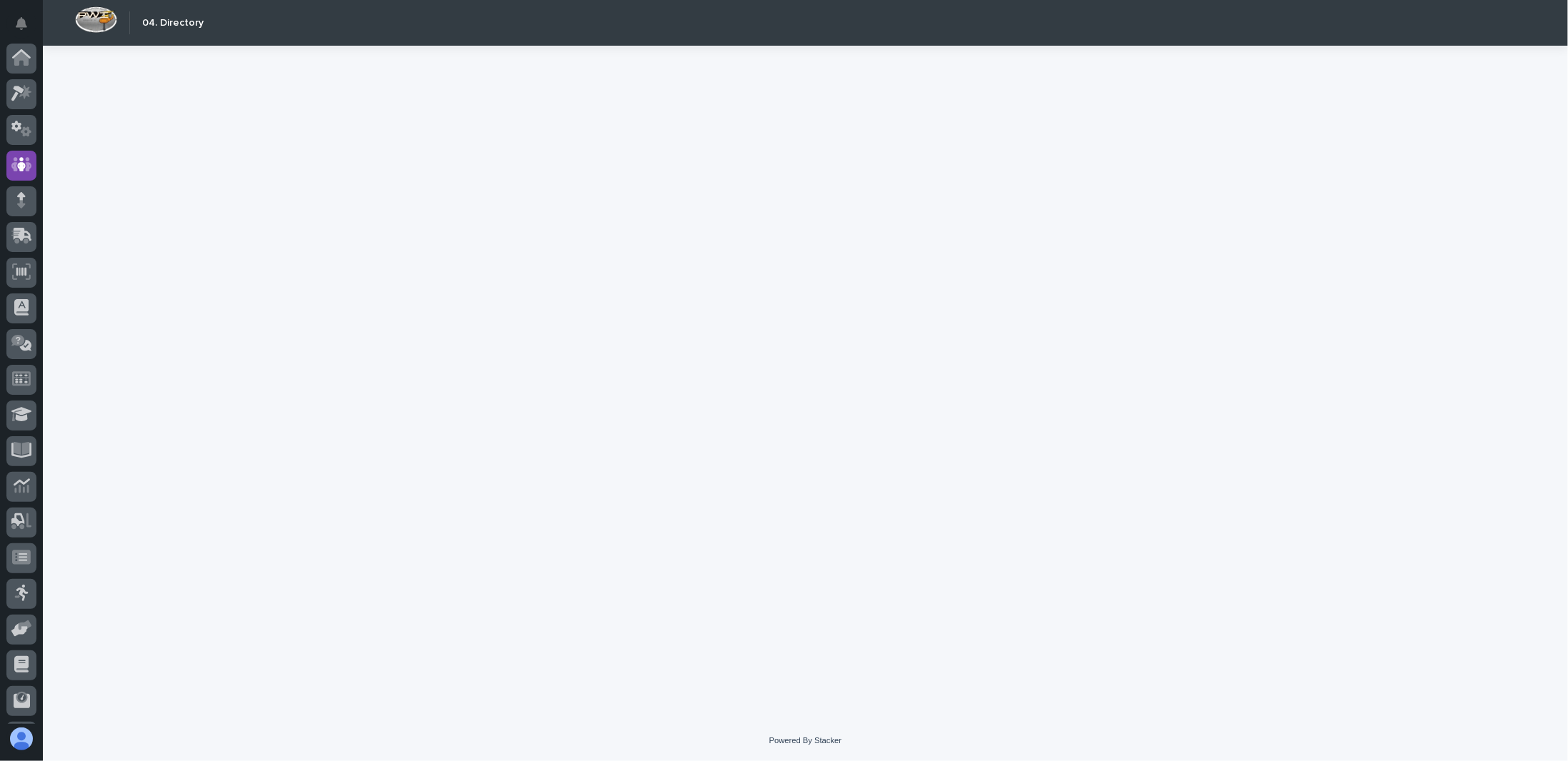
scroll to position [69, 0]
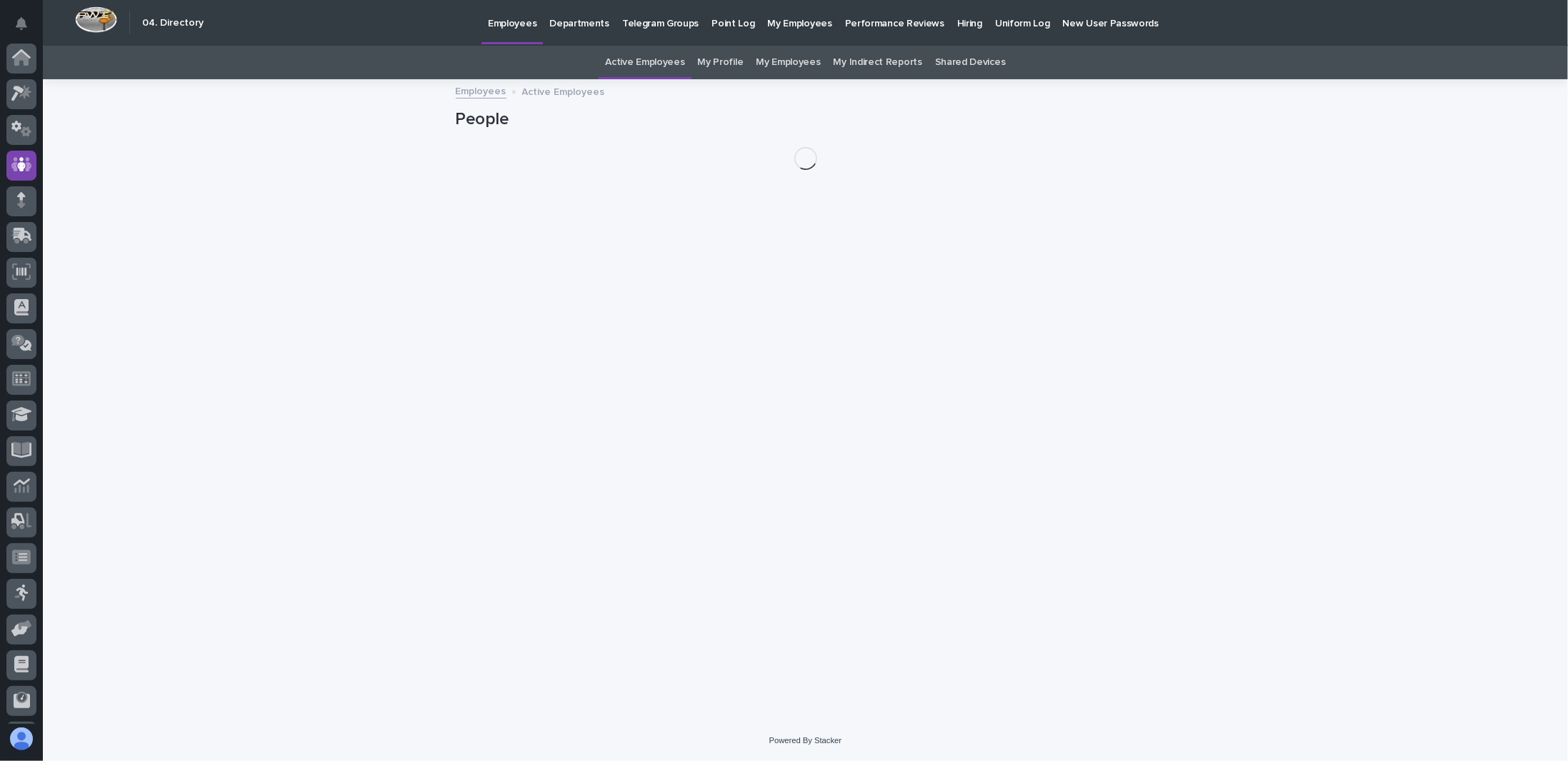
scroll to position [69, 0]
click at [950, 20] on div "Hiring" at bounding box center [969, 15] width 38 height 30
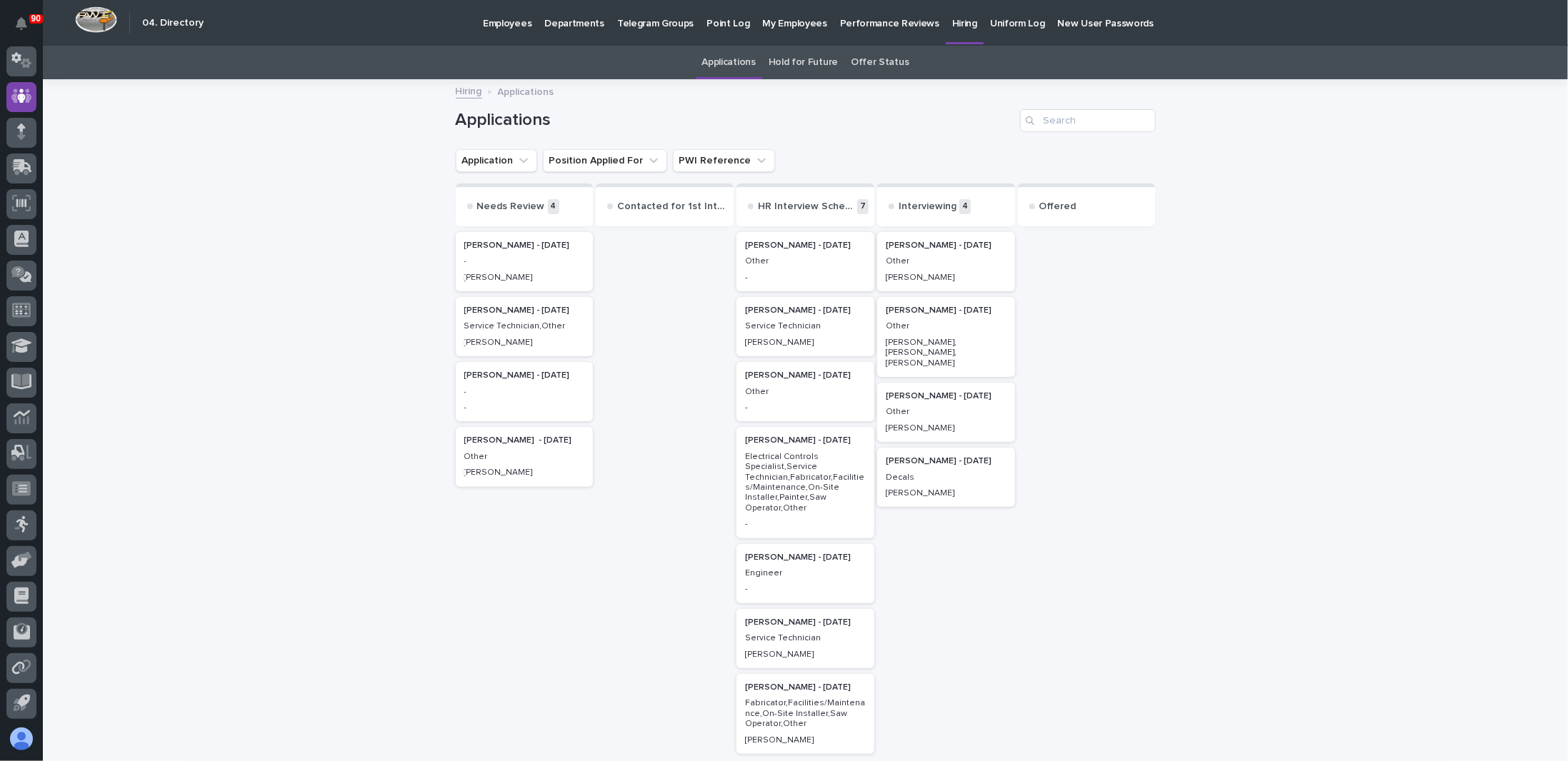
click at [1063, 269] on div at bounding box center [1087, 529] width 138 height 602
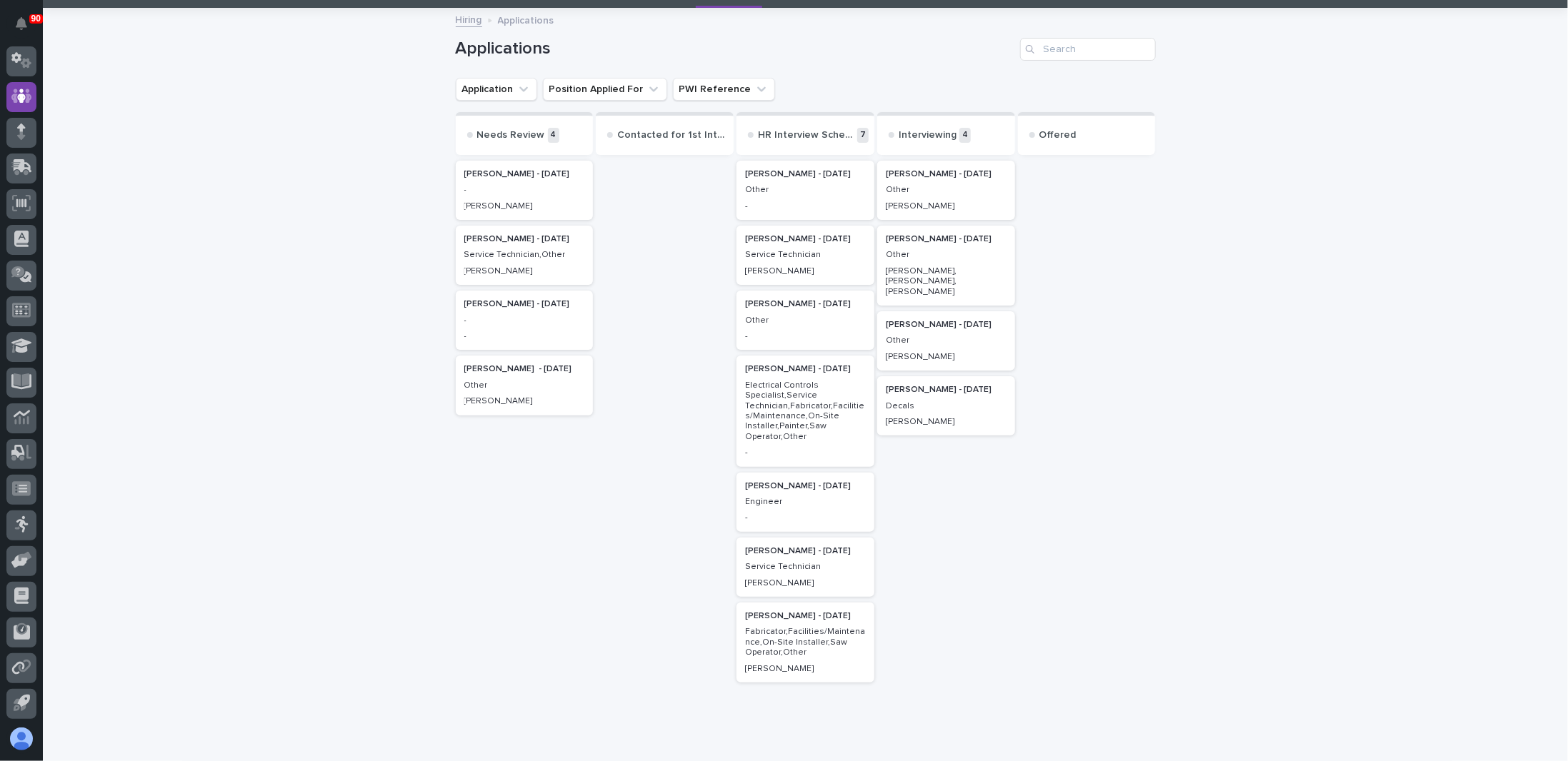
scroll to position [0, 0]
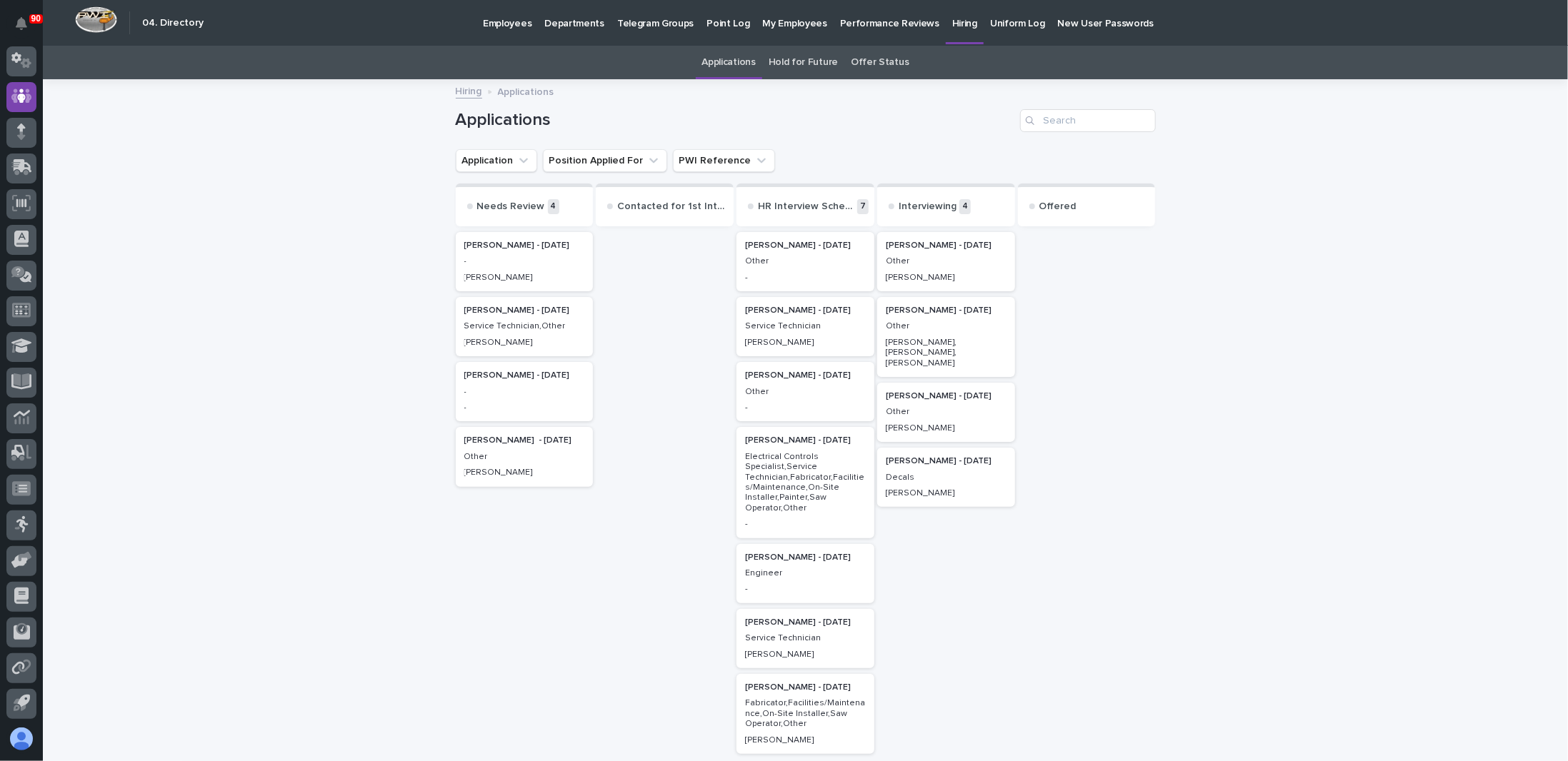
click at [861, 61] on link "Offer Status" at bounding box center [879, 61] width 58 height 33
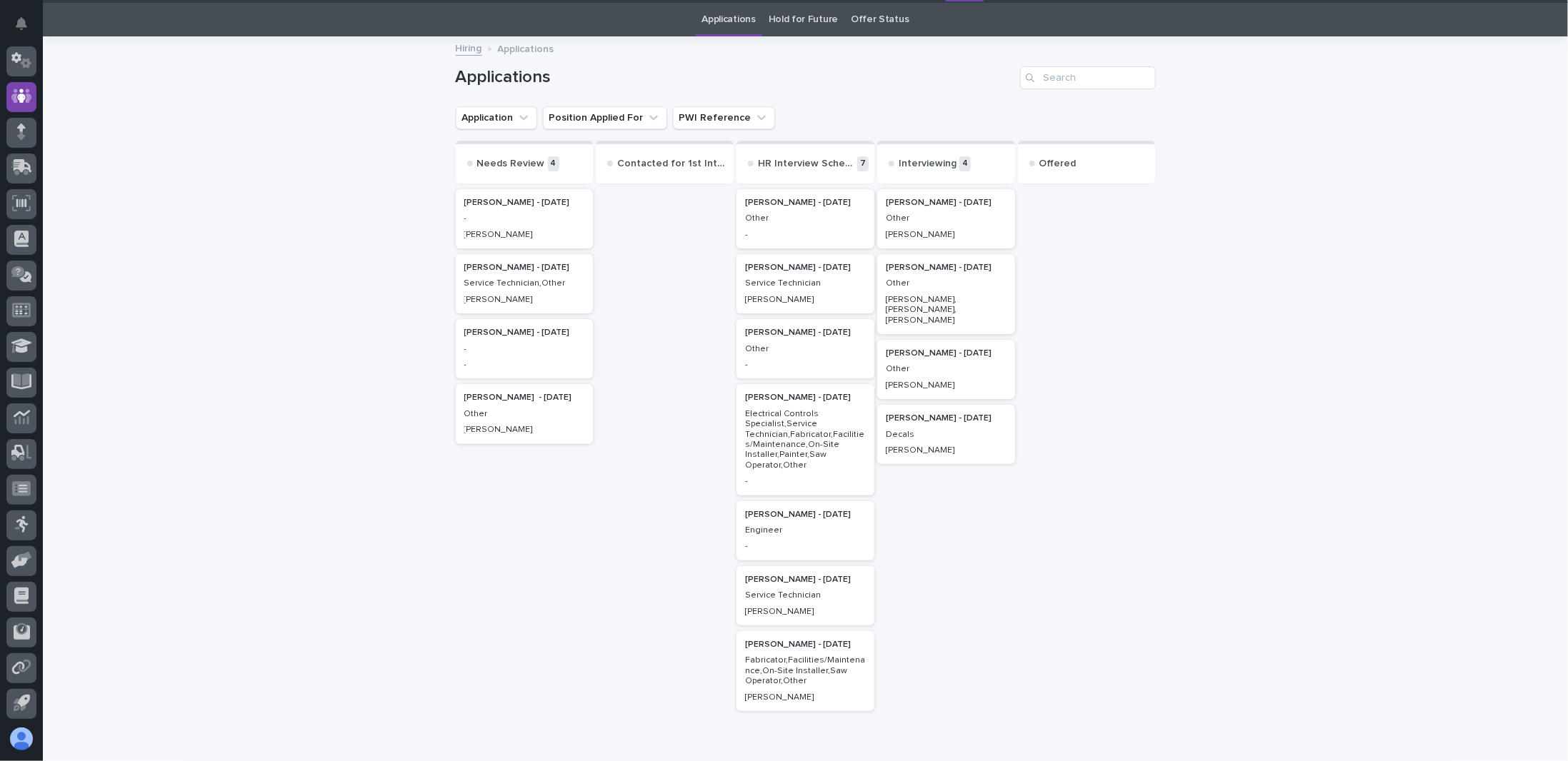
scroll to position [45, 0]
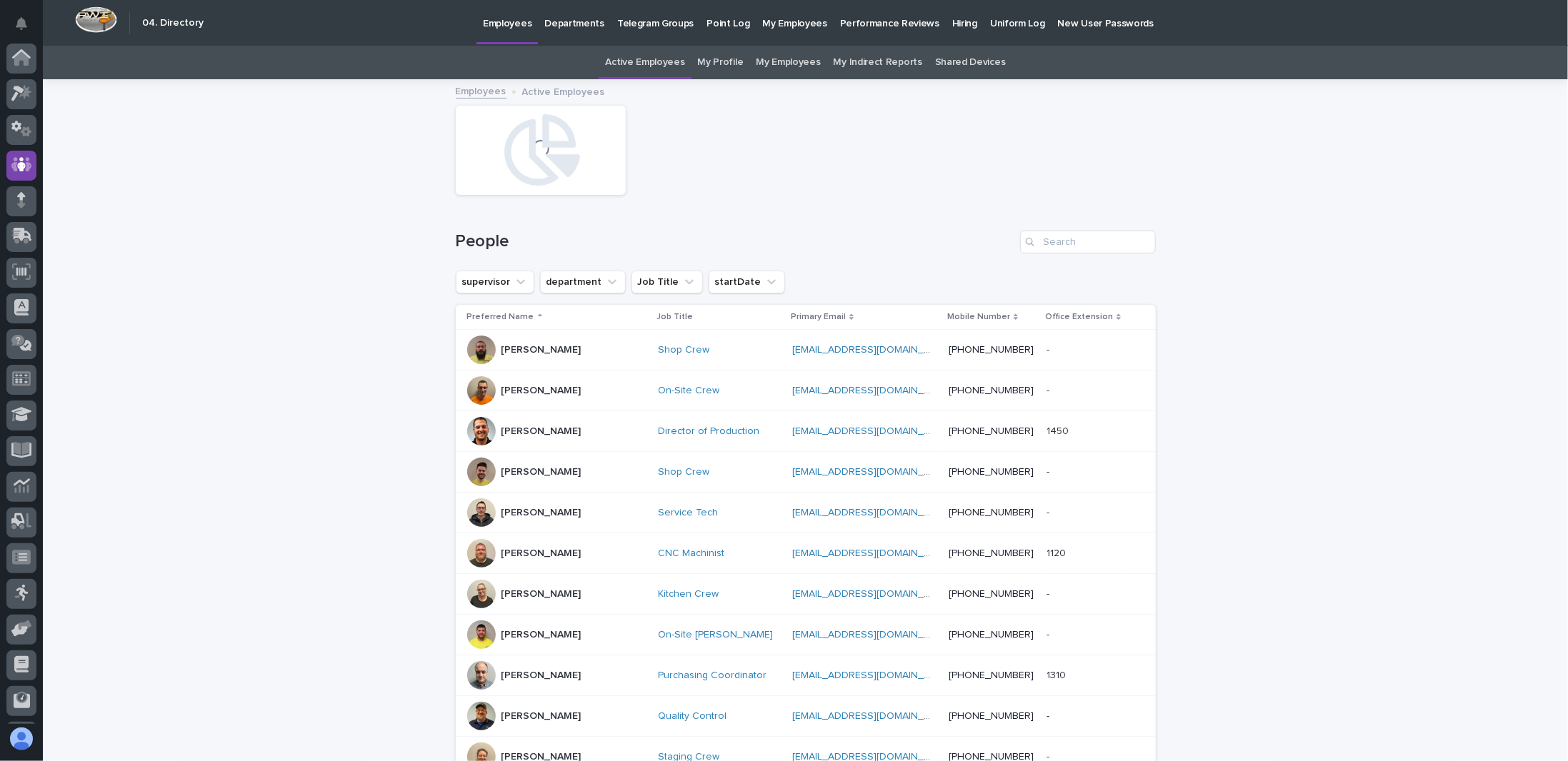
scroll to position [45, 0]
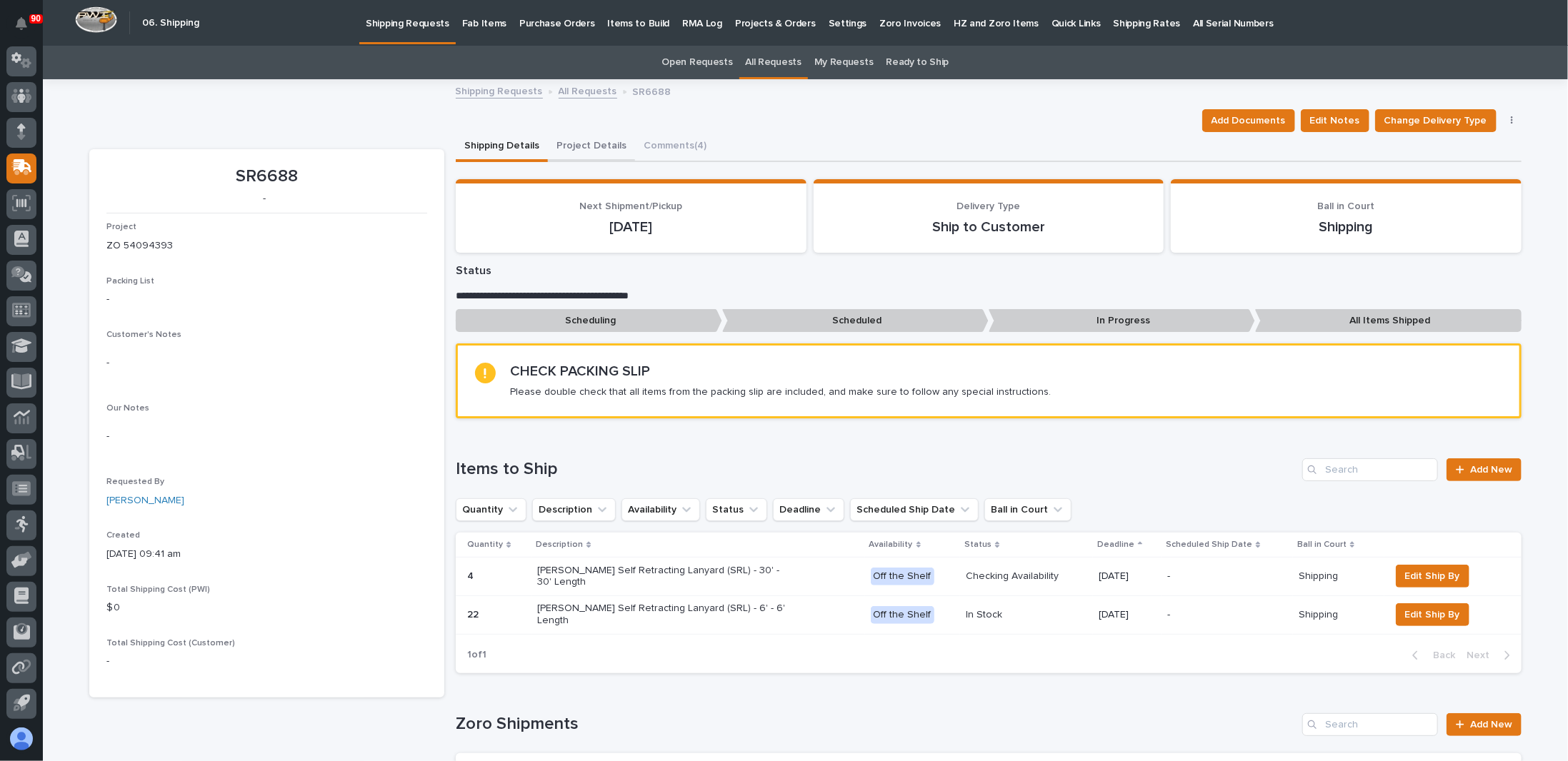
click at [583, 143] on button "Project Details" at bounding box center [591, 147] width 87 height 30
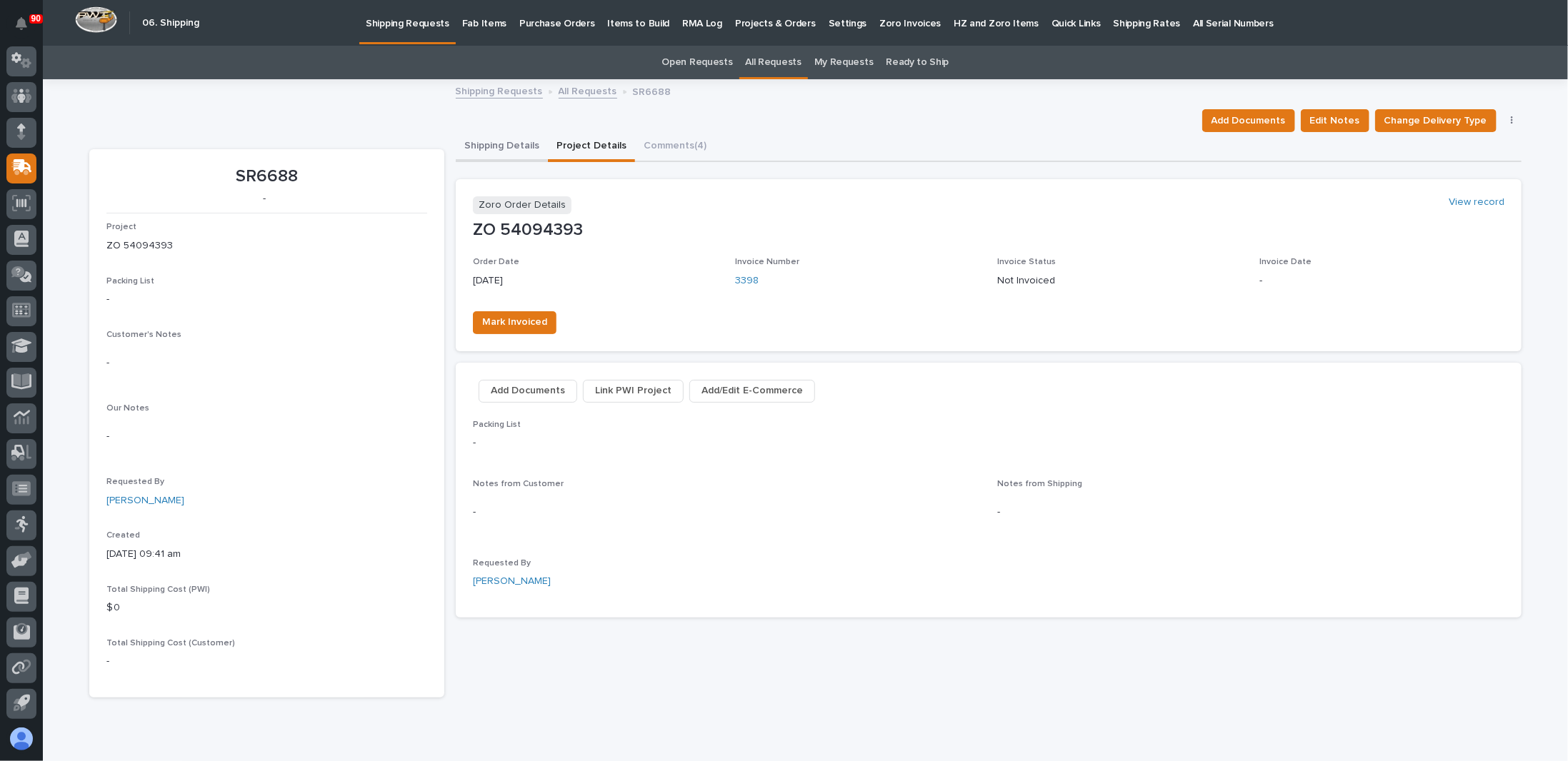
click at [492, 144] on button "Shipping Details" at bounding box center [501, 147] width 92 height 30
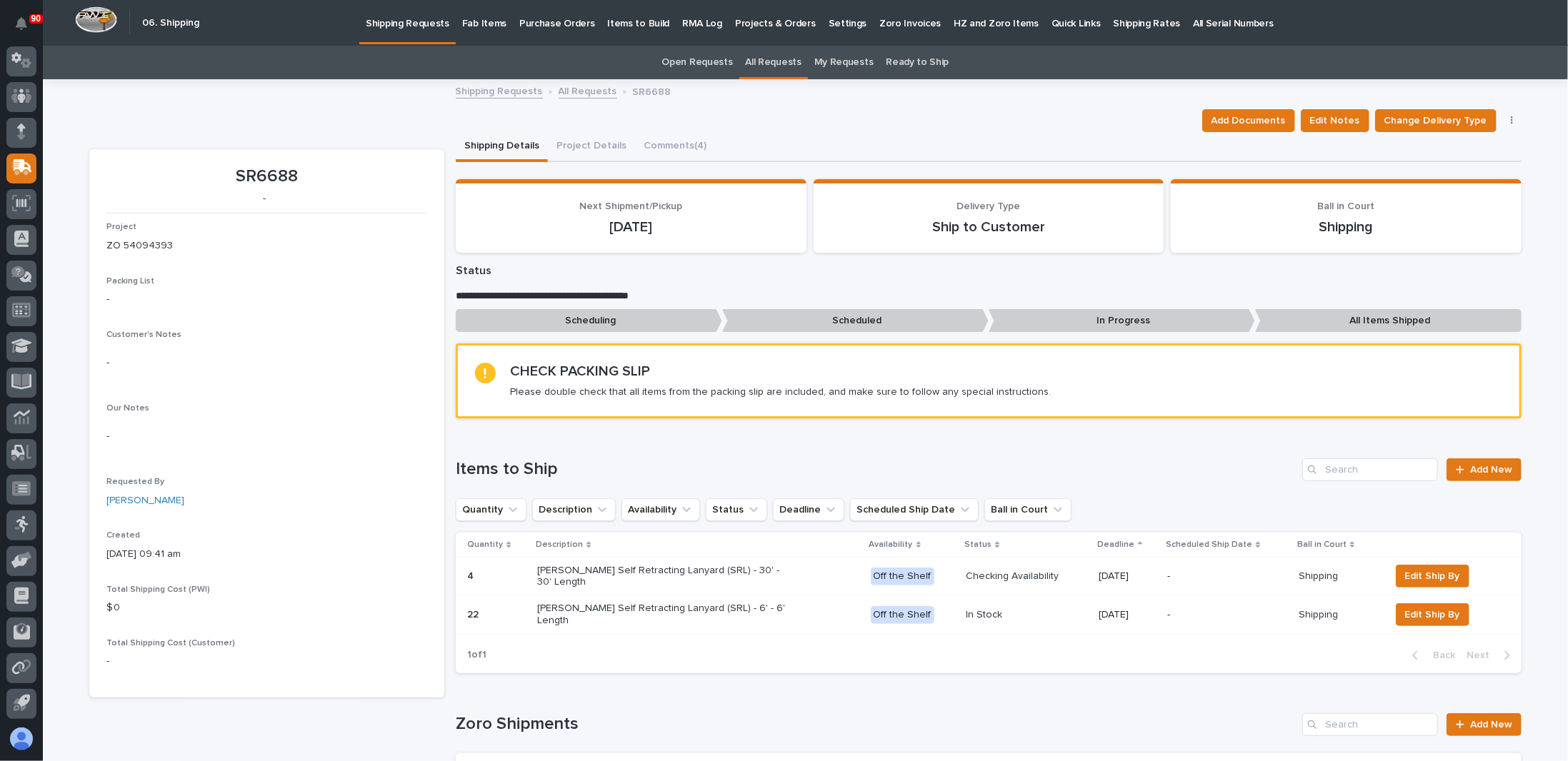
click at [474, 23] on p "Fab Items" at bounding box center [484, 15] width 44 height 30
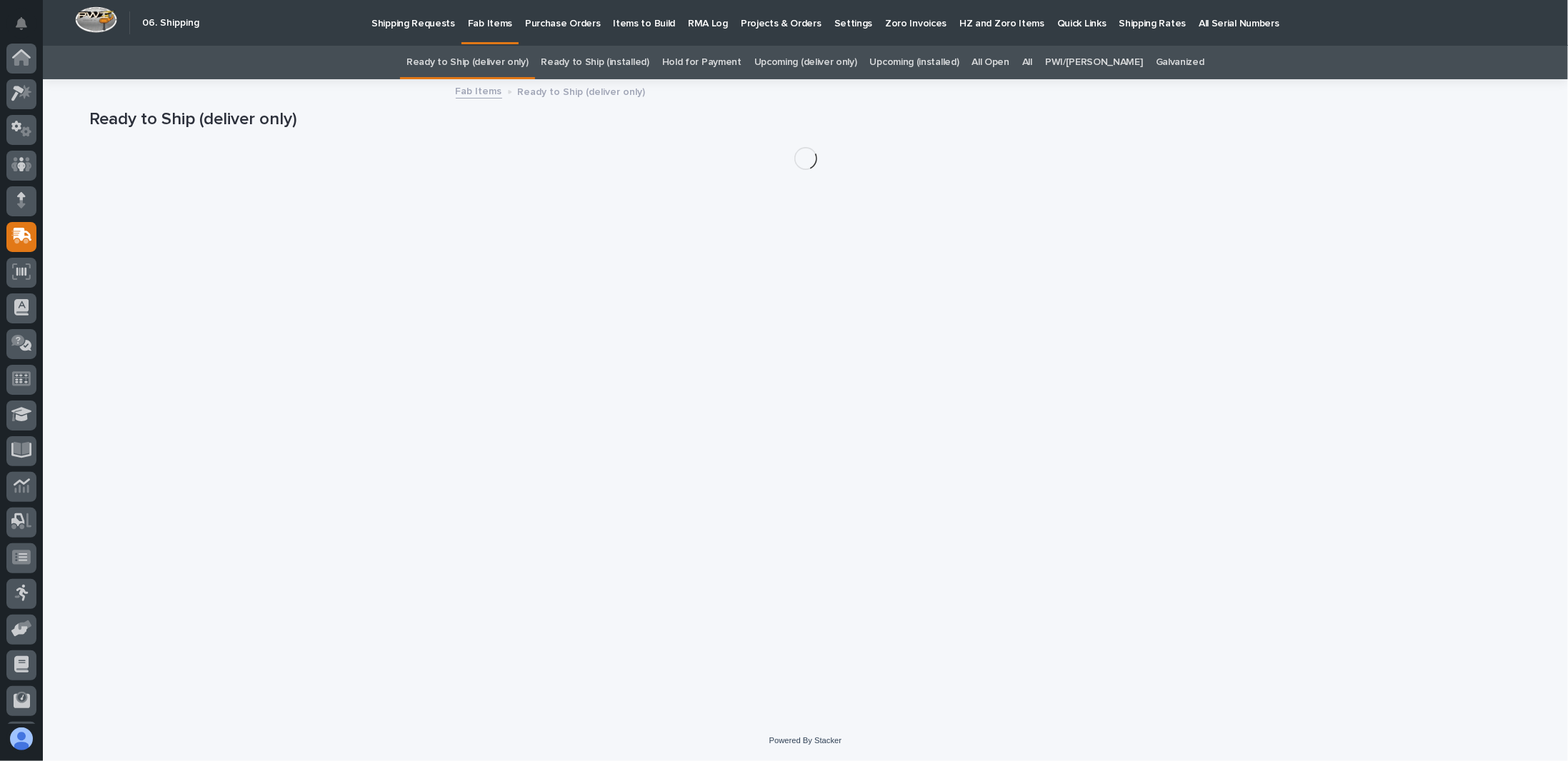
scroll to position [69, 0]
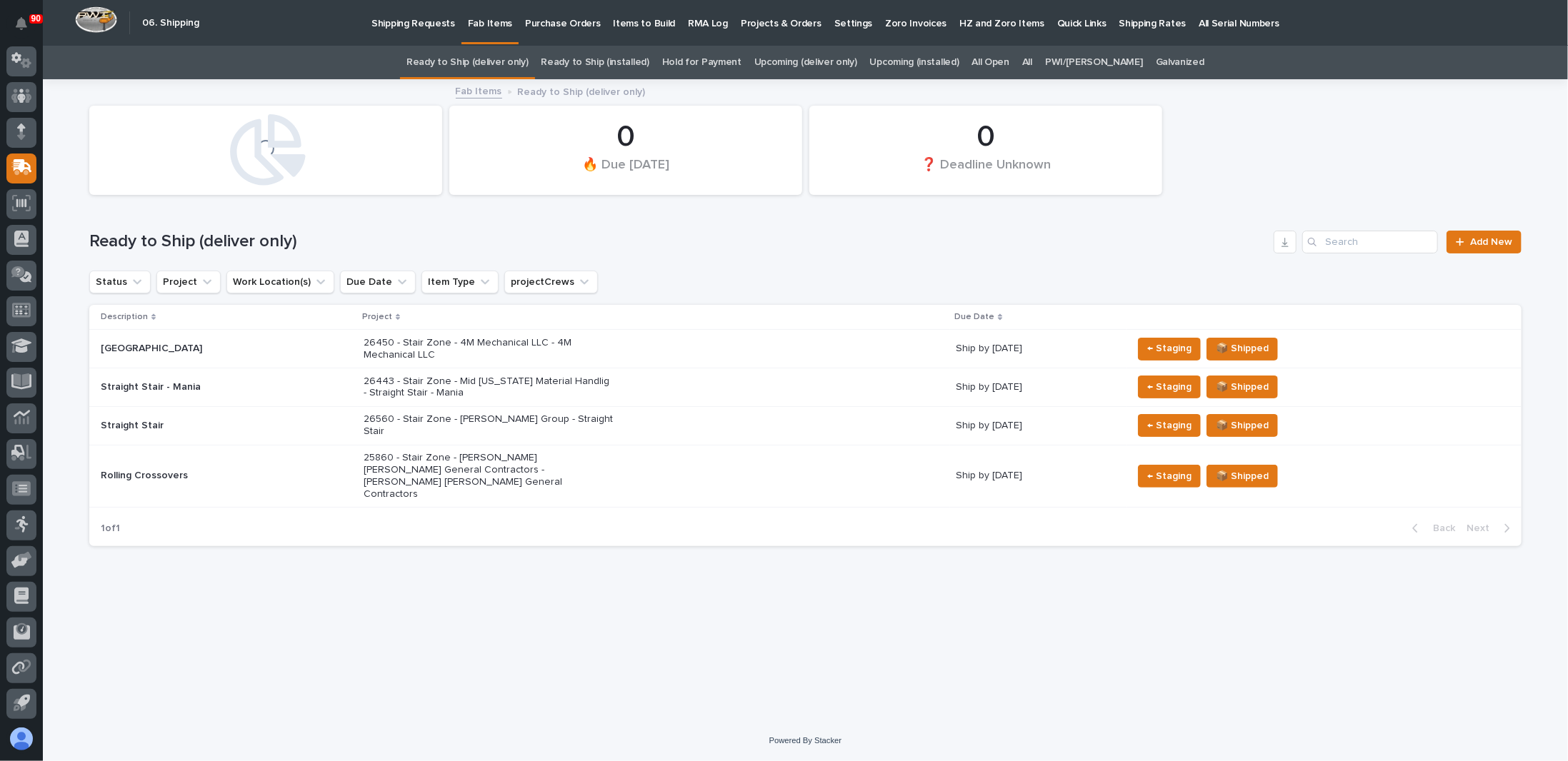
click at [1032, 65] on link "All" at bounding box center [1027, 61] width 10 height 33
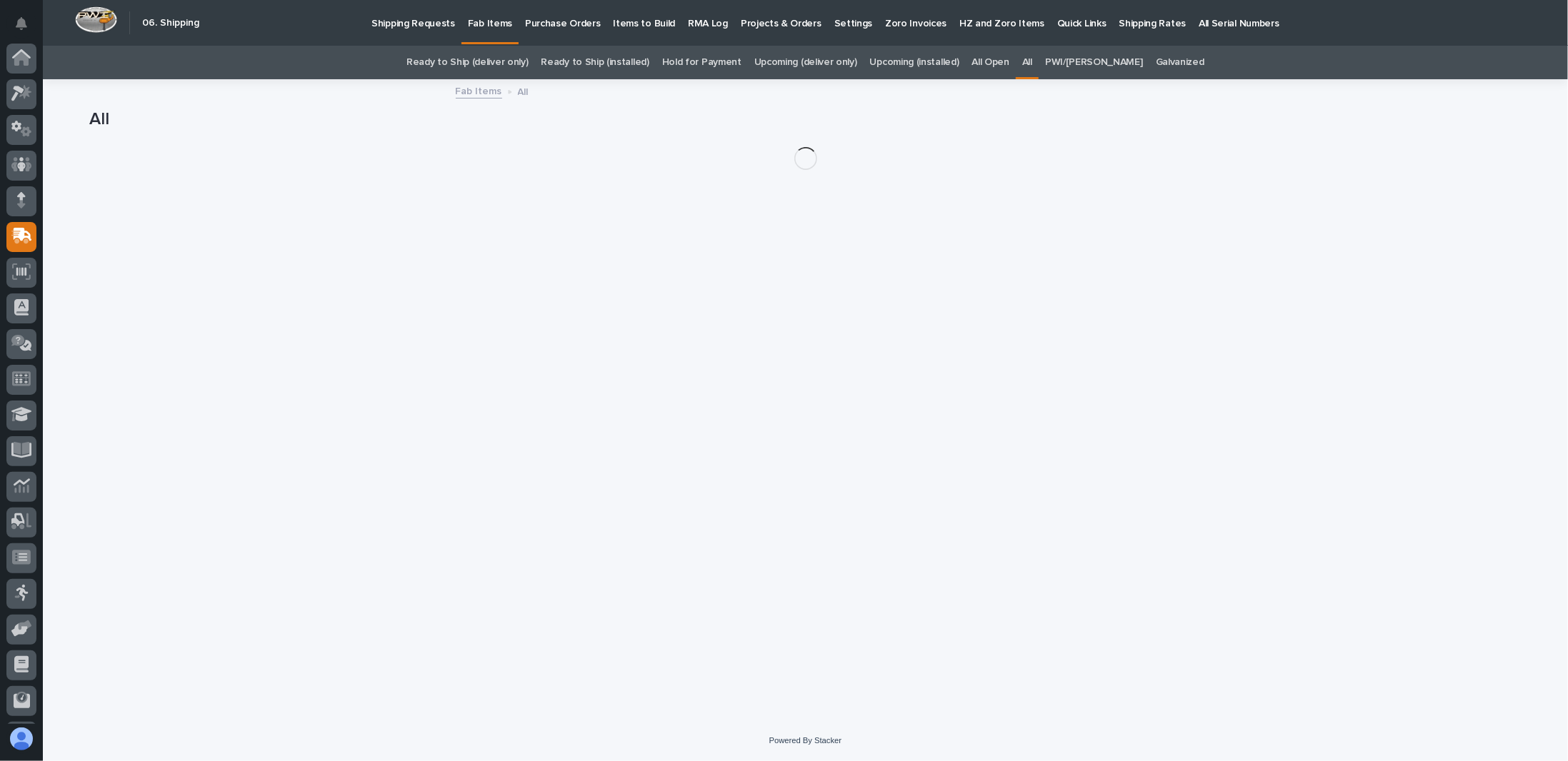
scroll to position [69, 0]
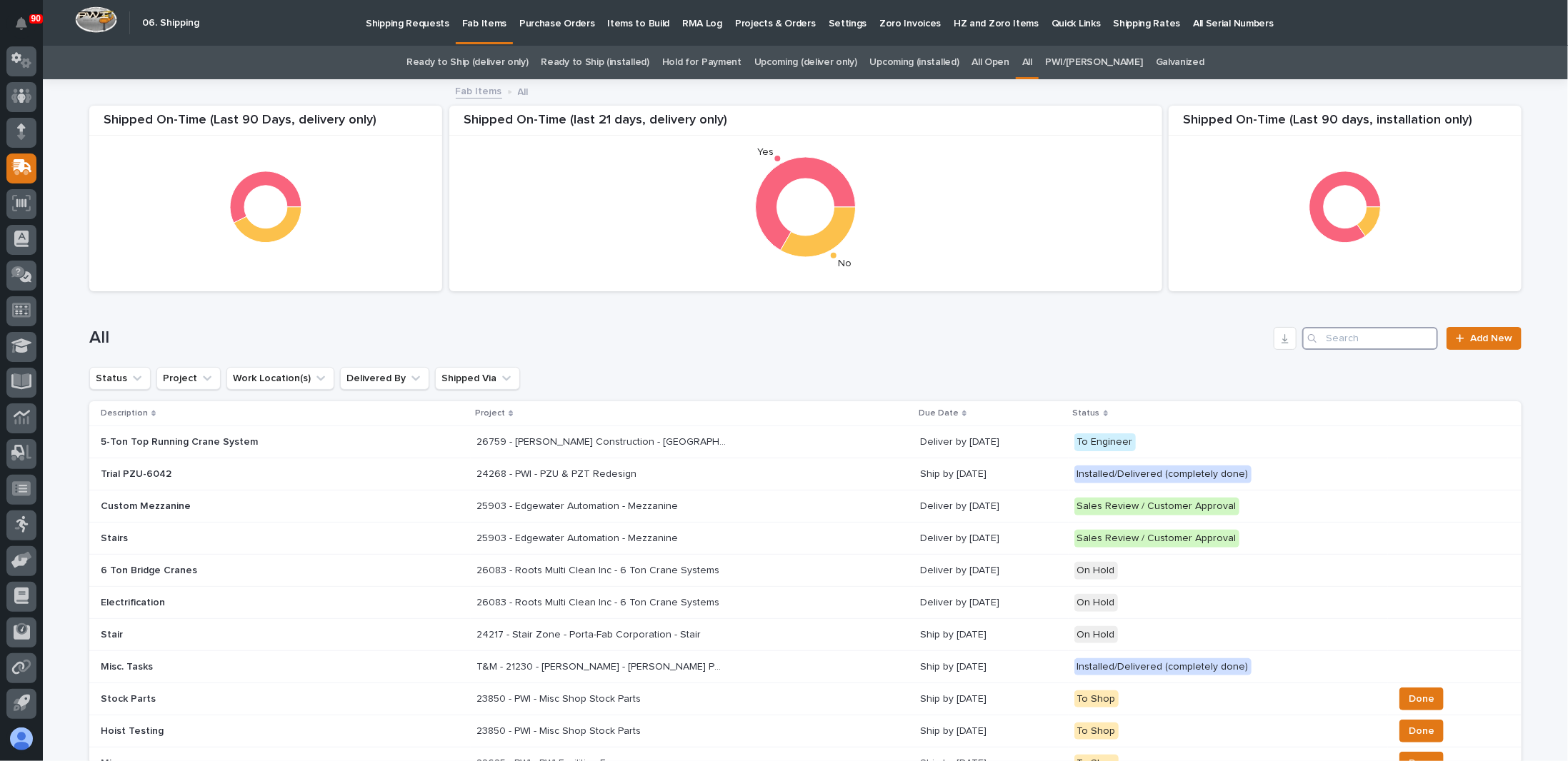
click at [1351, 336] on input "Search" at bounding box center [1369, 338] width 135 height 23
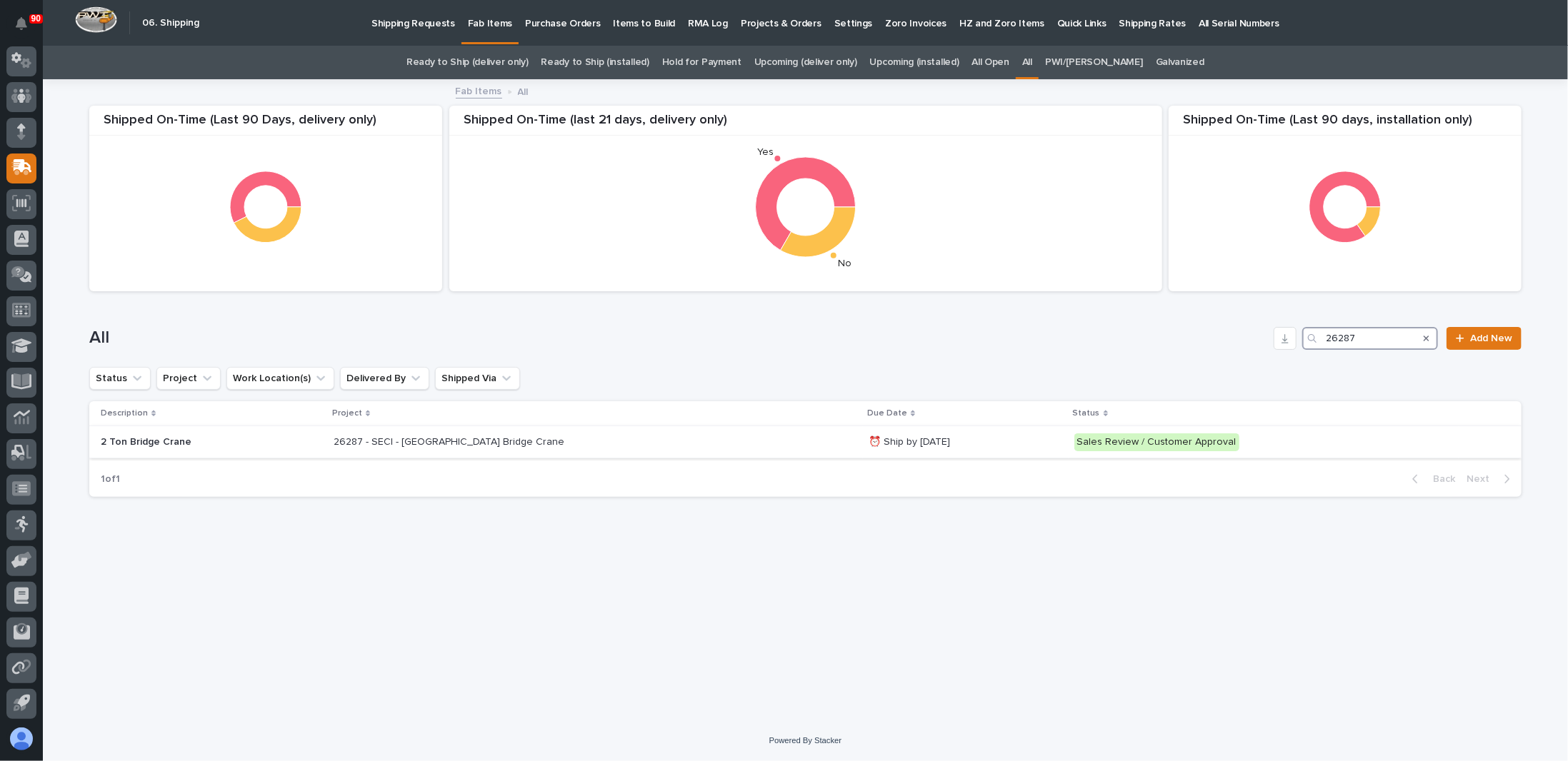
type input "26287"
click at [604, 451] on div "26287 - SECI - [GEOGRAPHIC_DATA] Crane 26287 - SECI - [GEOGRAPHIC_DATA] Bridge …" at bounding box center [596, 441] width 524 height 24
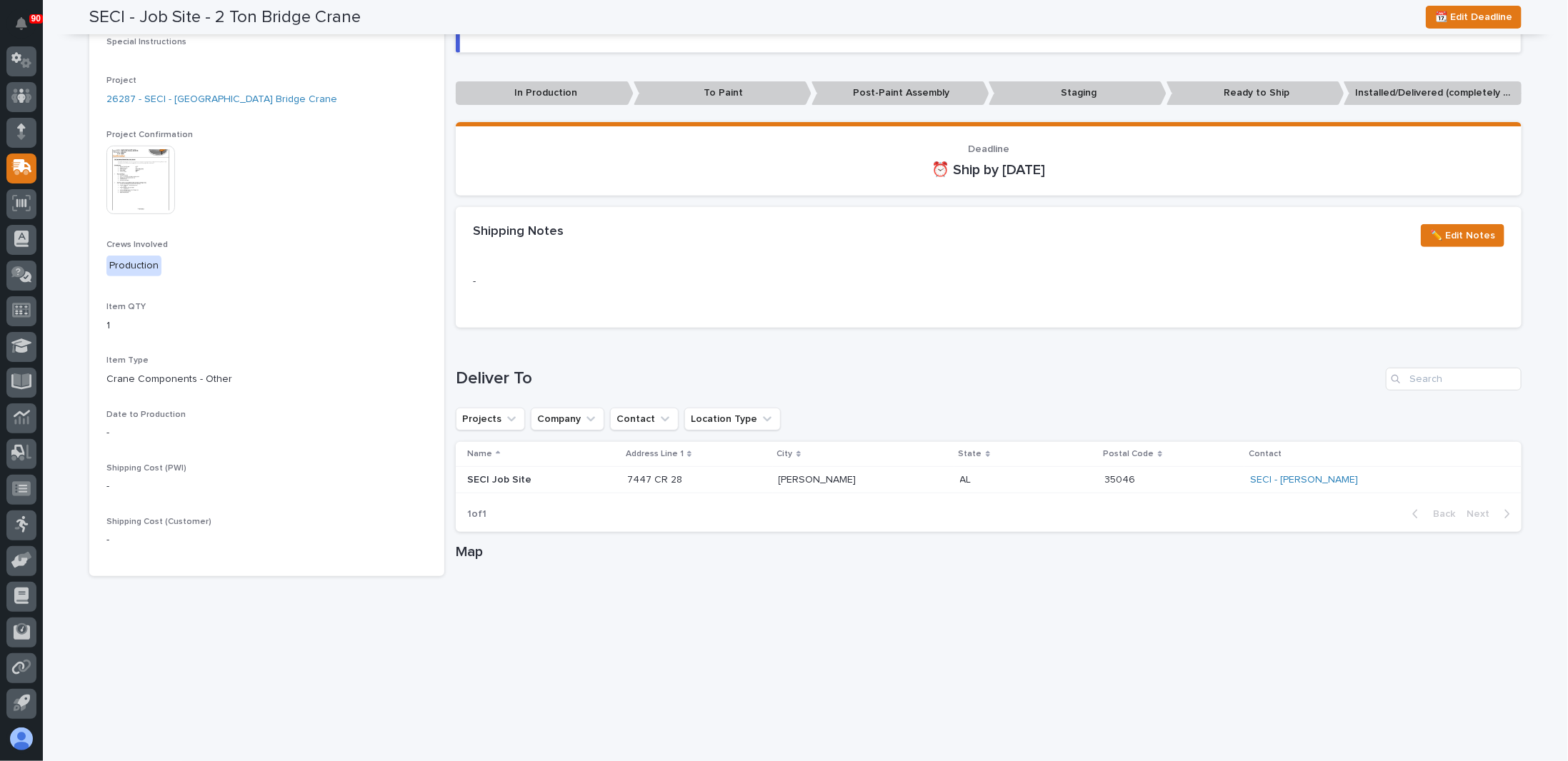
scroll to position [481, 0]
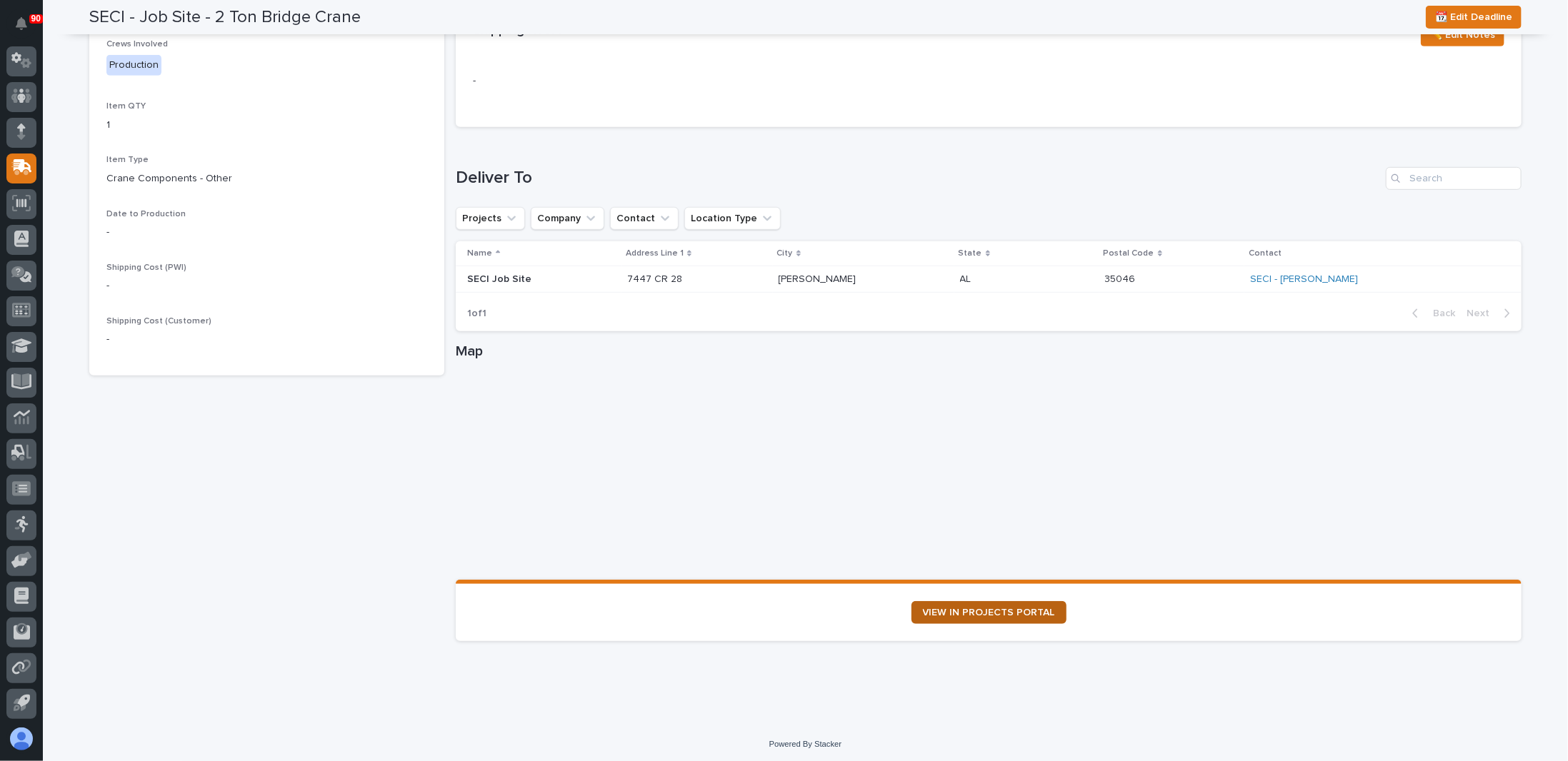
click at [993, 612] on span "VIEW IN PROJECTS PORTAL" at bounding box center [989, 613] width 132 height 10
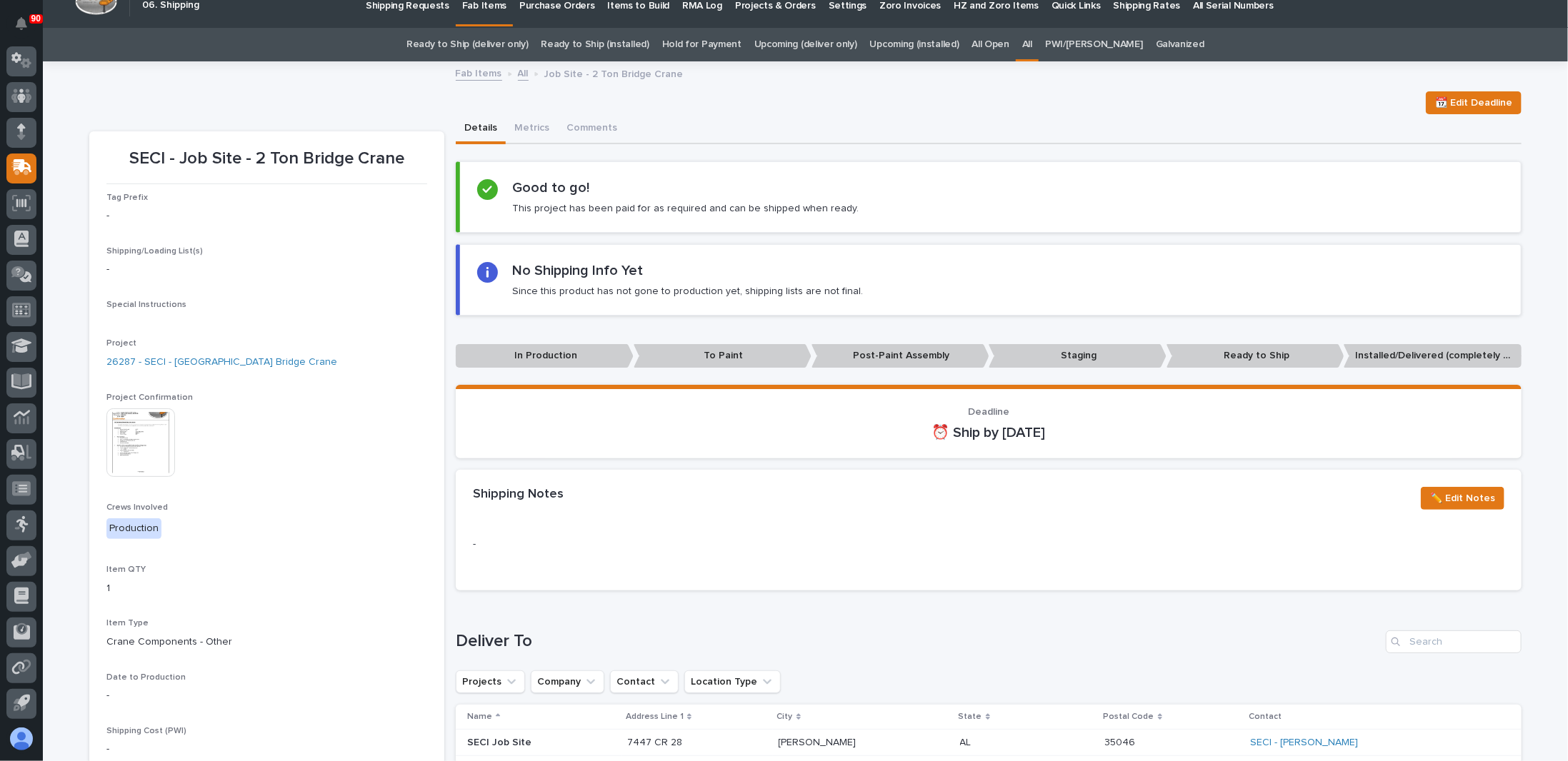
scroll to position [0, 0]
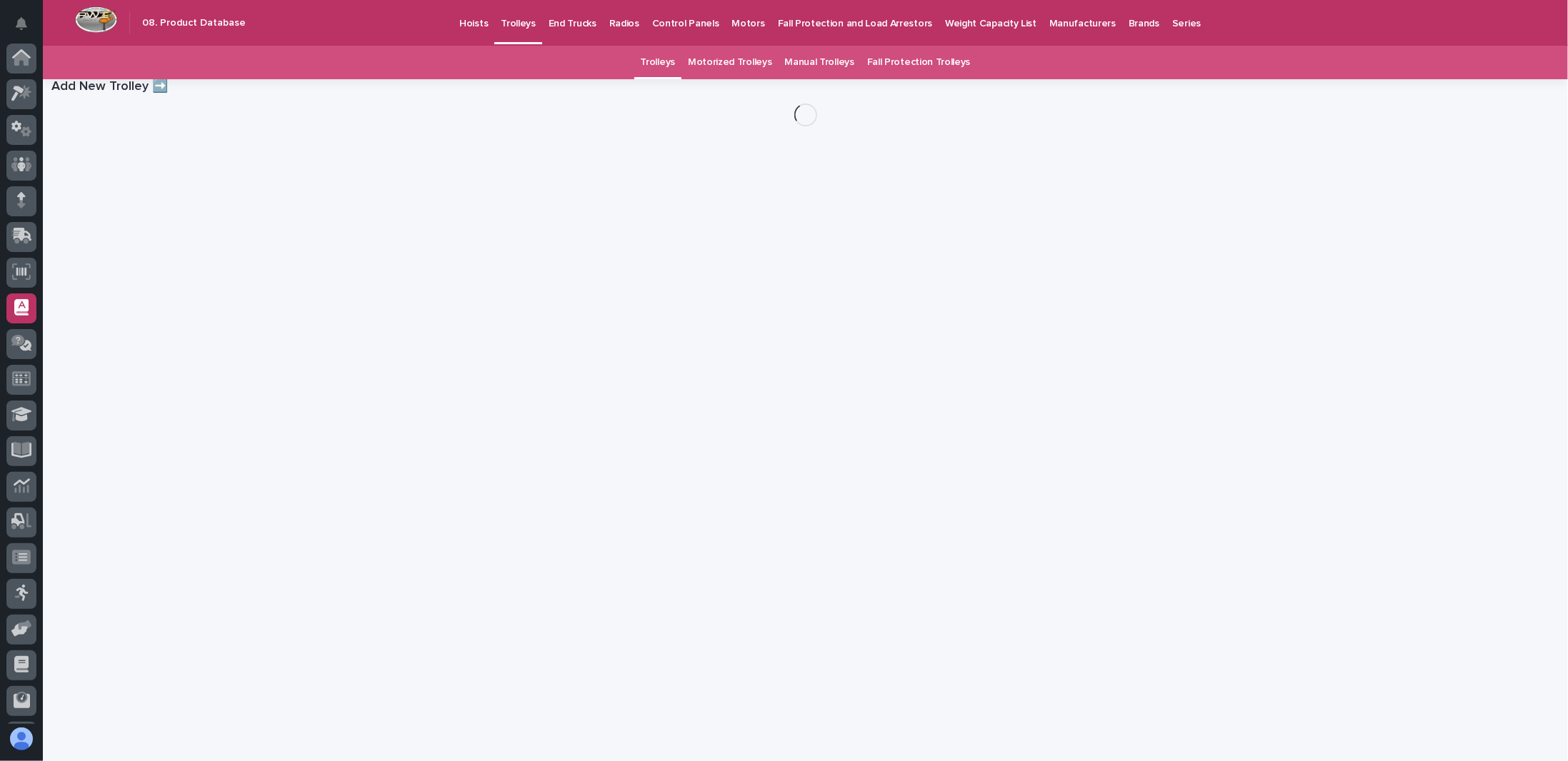
scroll to position [69, 0]
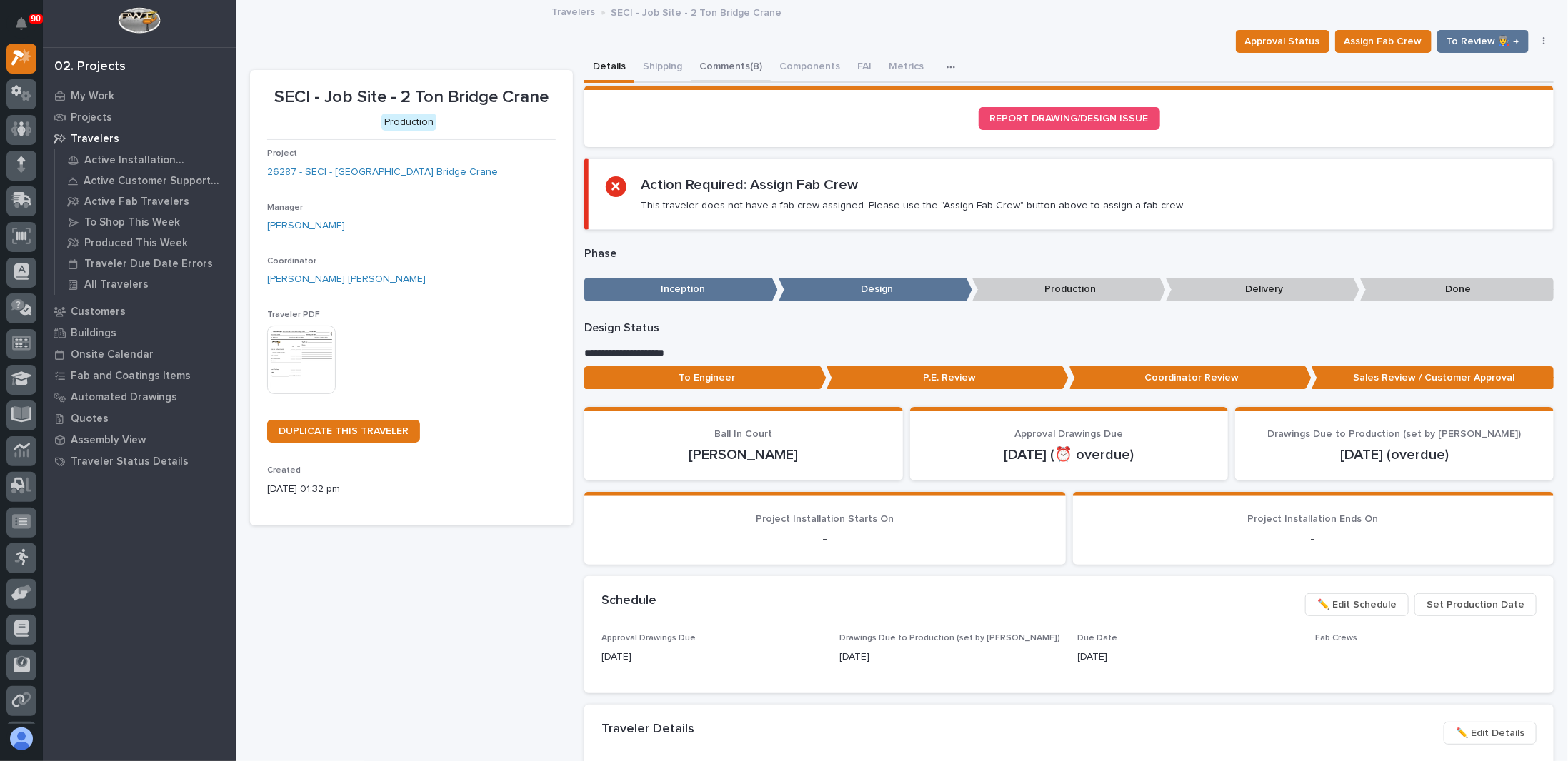
click at [706, 57] on button "Comments (8)" at bounding box center [730, 68] width 80 height 30
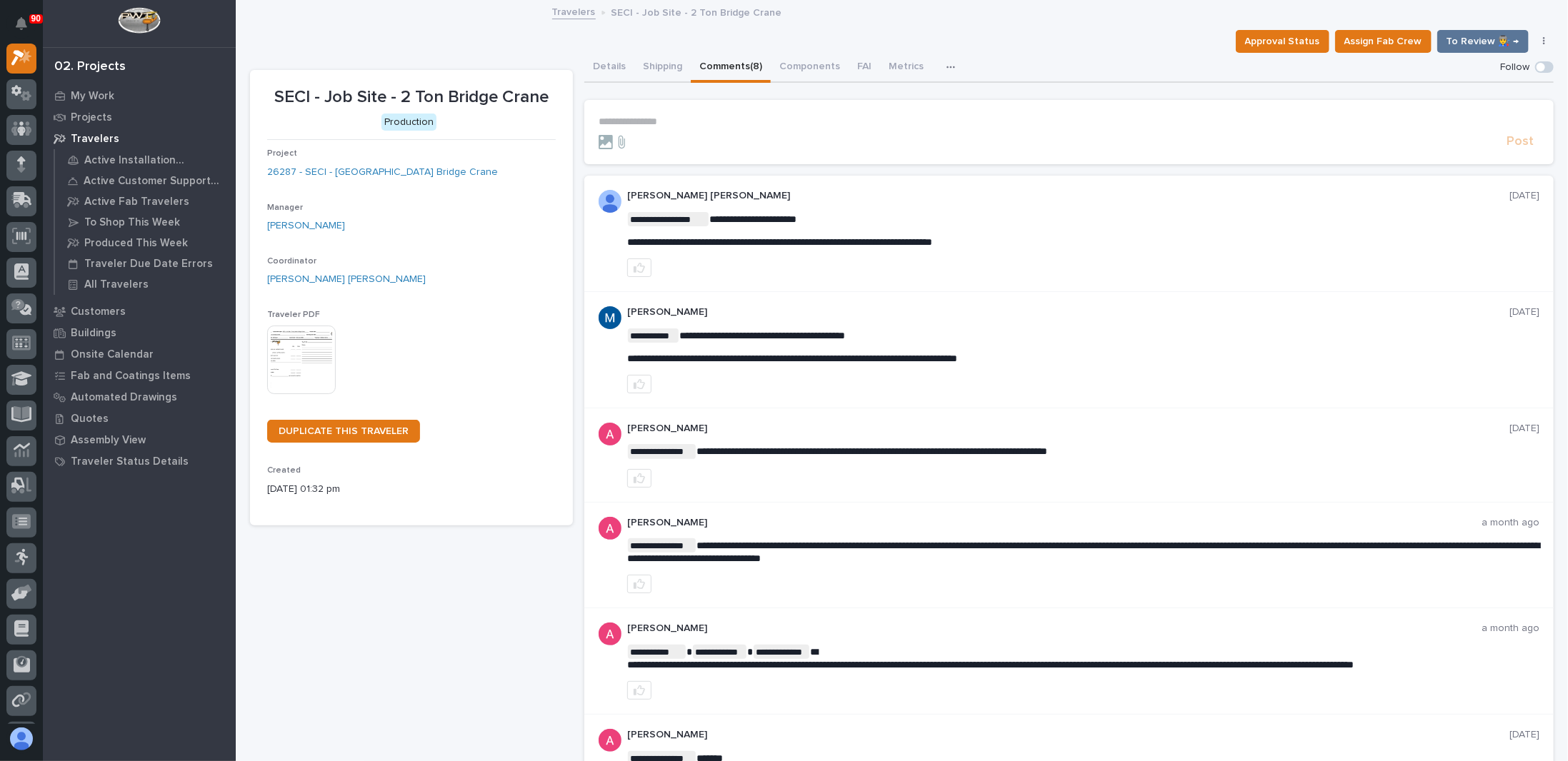
click at [635, 115] on p "**********" at bounding box center [1069, 121] width 941 height 12
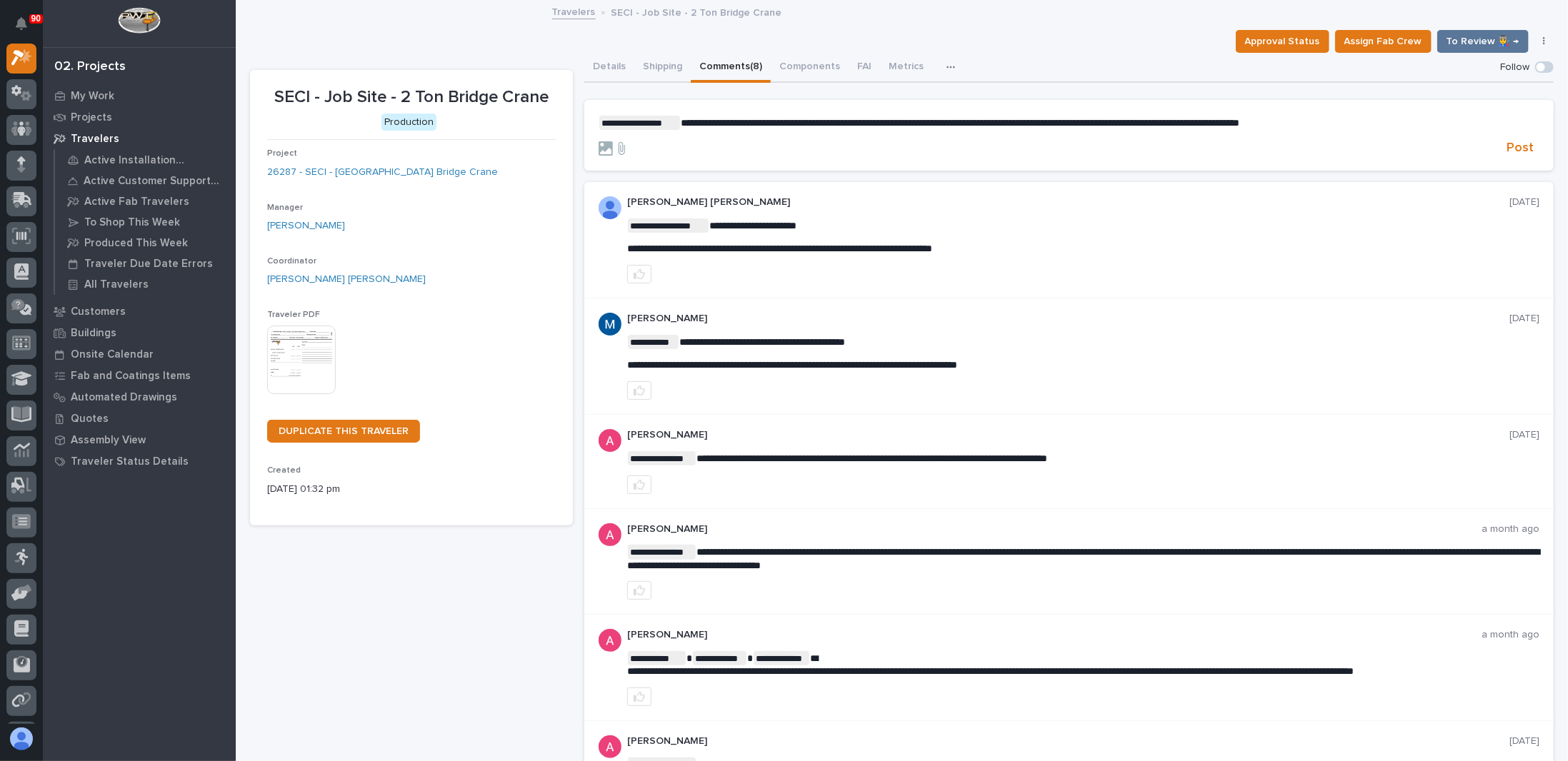
click at [982, 119] on span "**********" at bounding box center [960, 123] width 559 height 10
click at [1037, 122] on span "**********" at bounding box center [970, 123] width 580 height 10
click at [1396, 121] on p "**********" at bounding box center [1069, 122] width 941 height 14
click at [1511, 150] on span "Post" at bounding box center [1520, 147] width 27 height 16
